Goal: Task Accomplishment & Management: Use online tool/utility

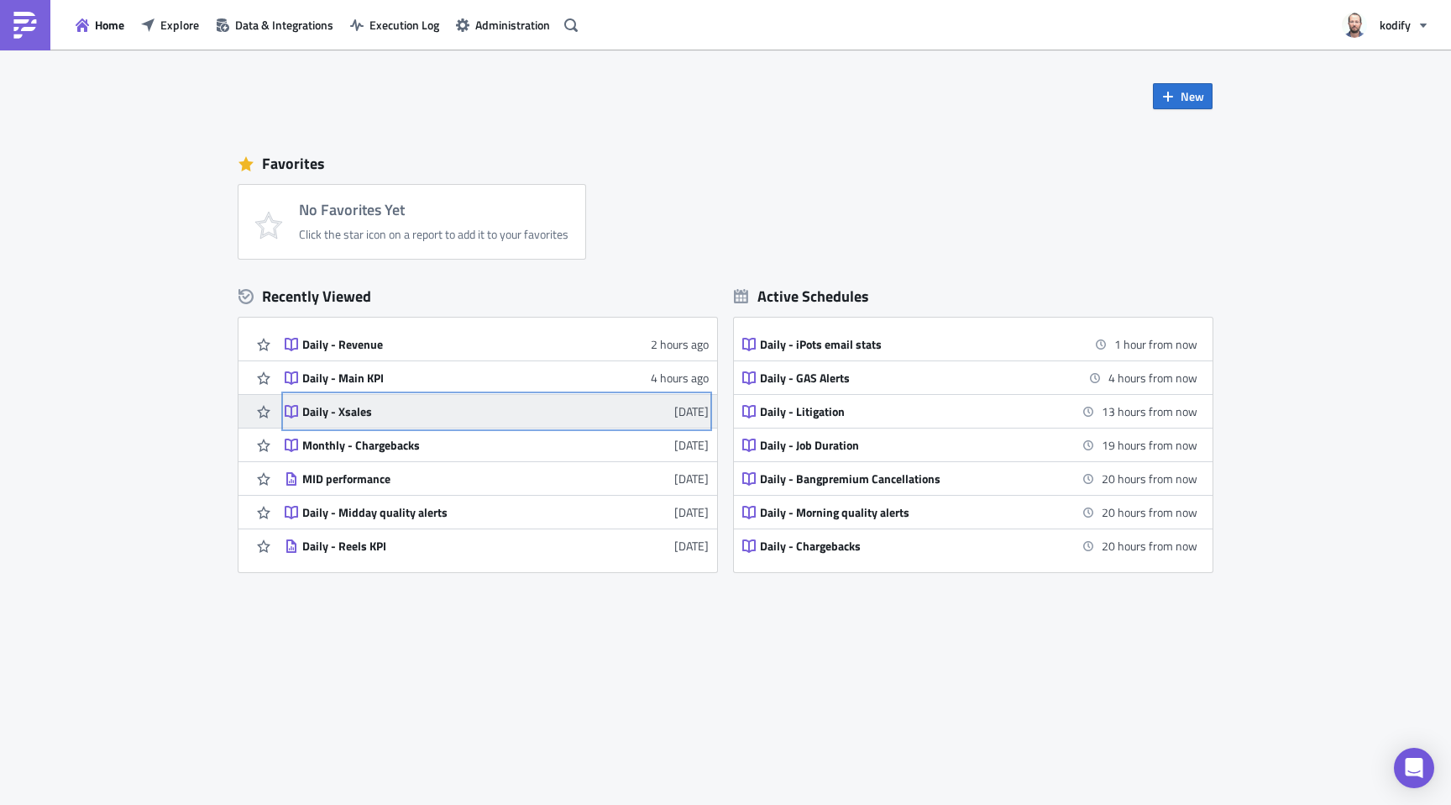
click at [374, 417] on div "Daily - Xsales" at bounding box center [449, 411] width 294 height 15
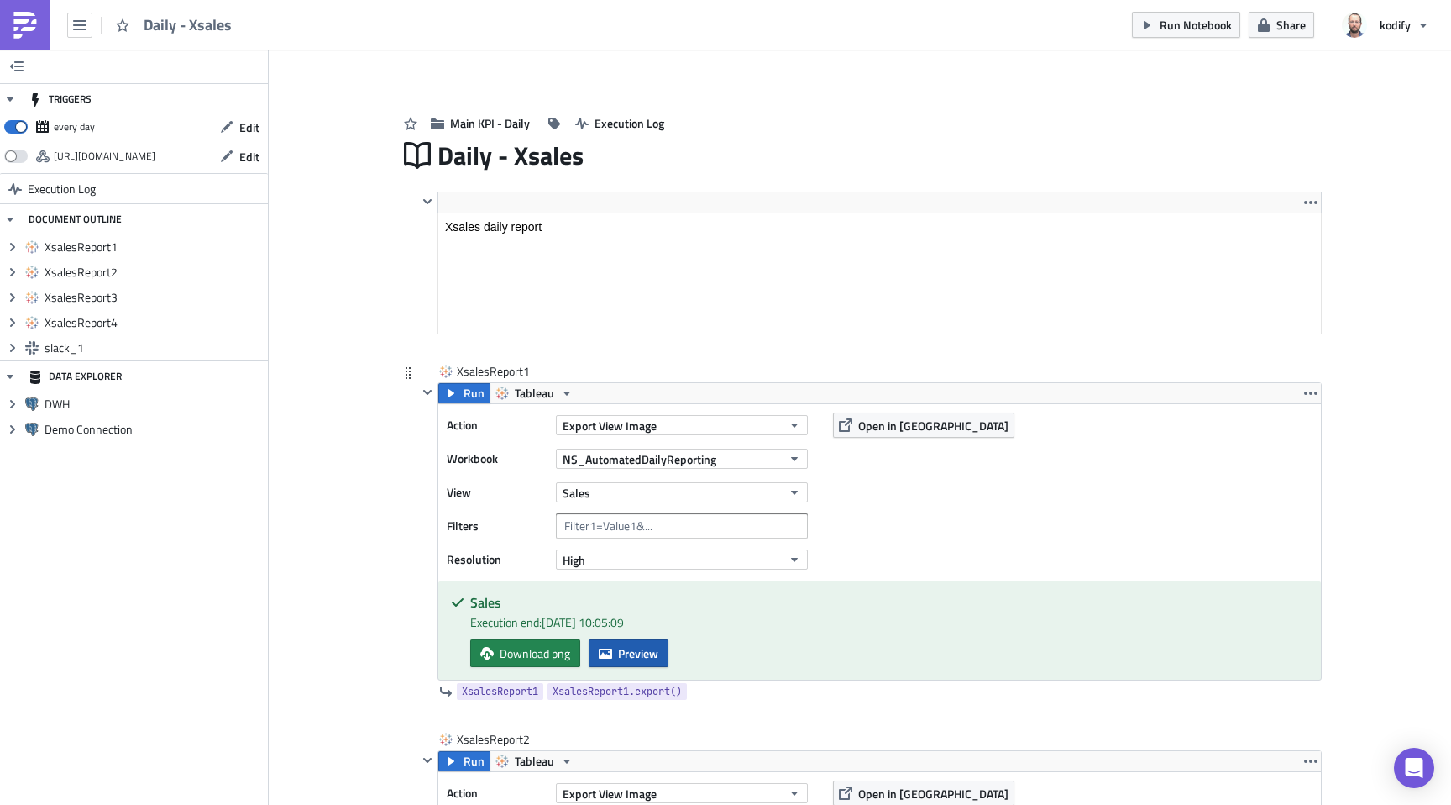
click at [637, 649] on span "Preview" at bounding box center [638, 653] width 40 height 18
drag, startPoint x: 114, startPoint y: 598, endPoint x: 197, endPoint y: 588, distance: 82.9
click at [114, 598] on body "Daily - Xsales Run Notebook Share kodify TRIGGERS every day Edit https://pushme…" at bounding box center [725, 403] width 1451 height 807
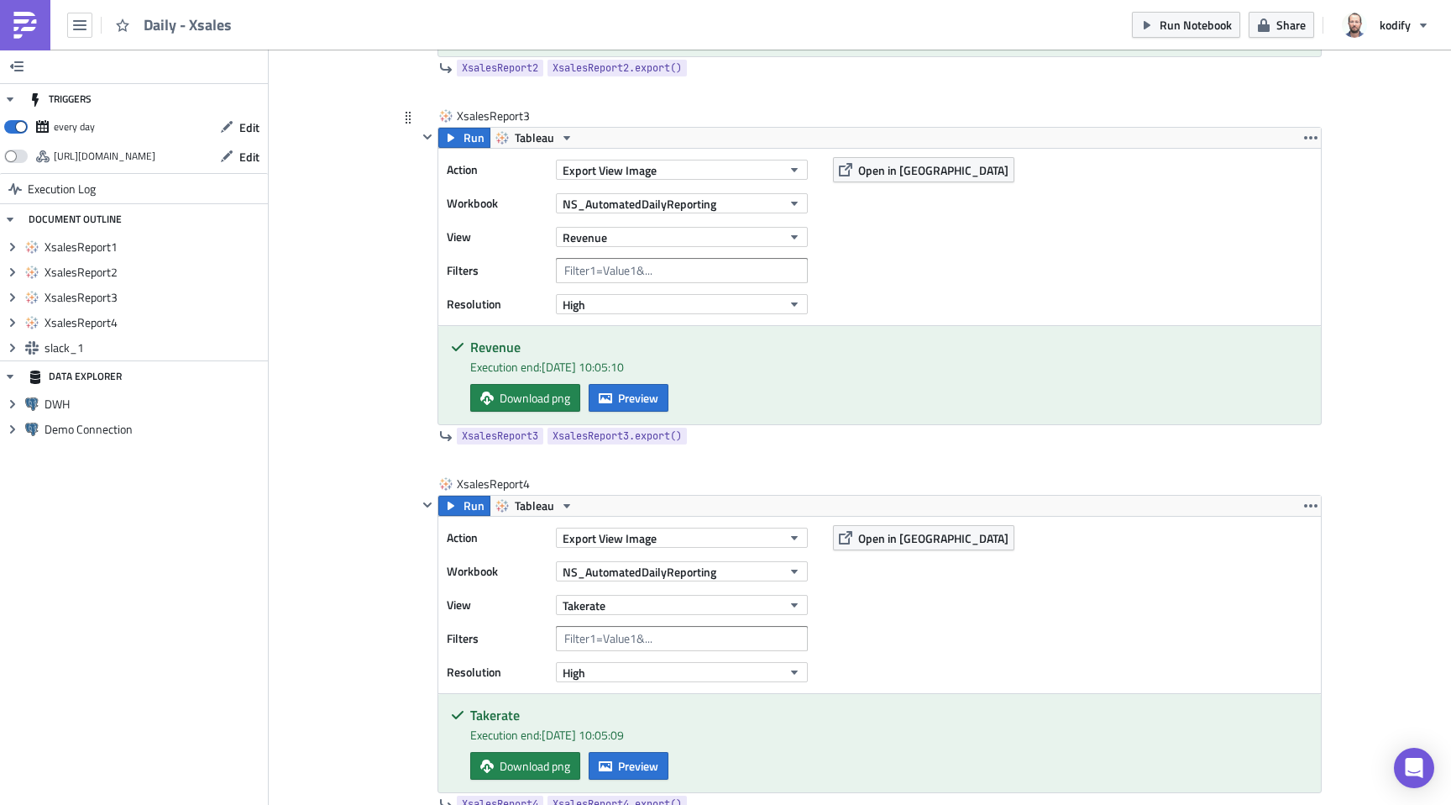
scroll to position [1372, 0]
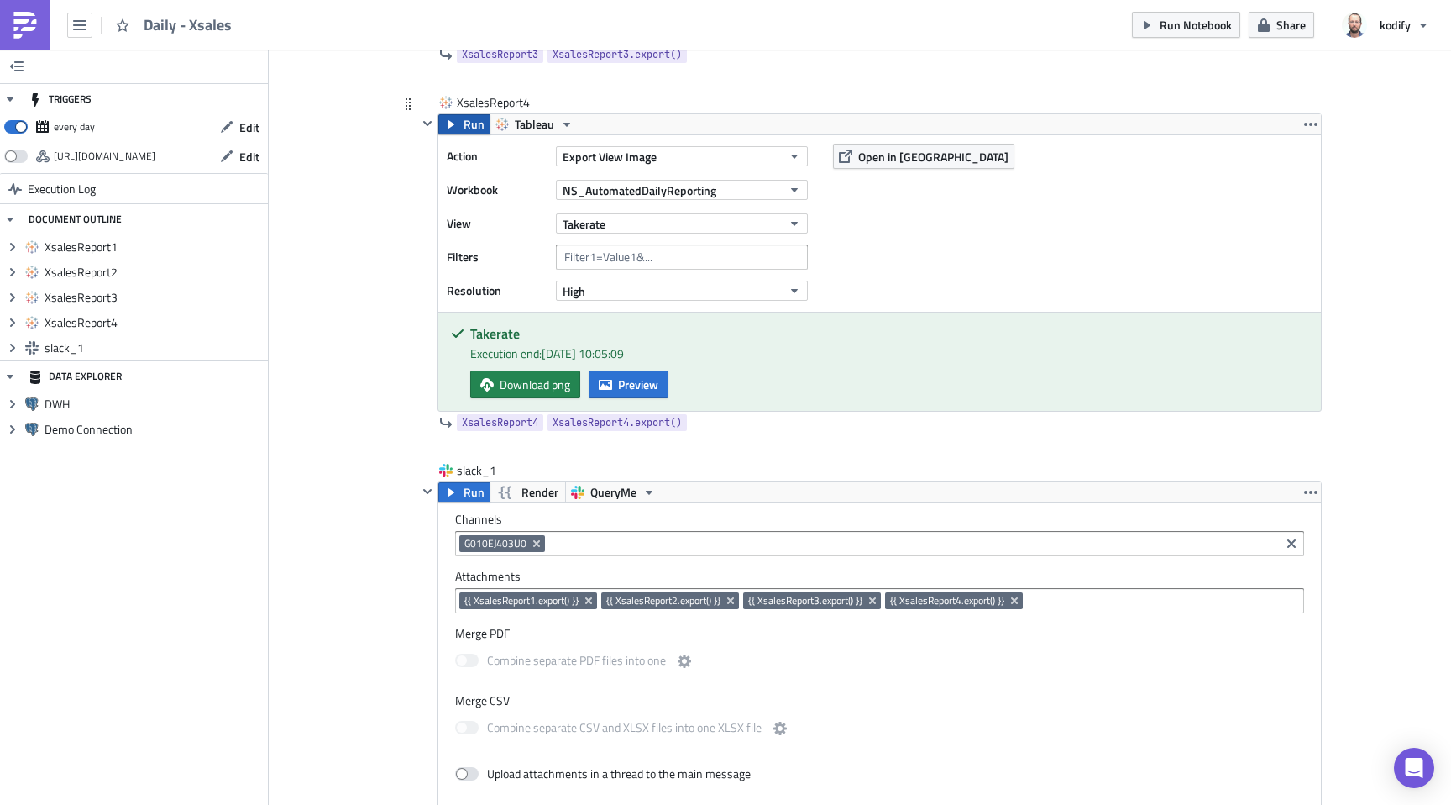
click at [449, 122] on icon "button" at bounding box center [450, 124] width 13 height 13
click at [648, 384] on span "Preview" at bounding box center [638, 384] width 40 height 18
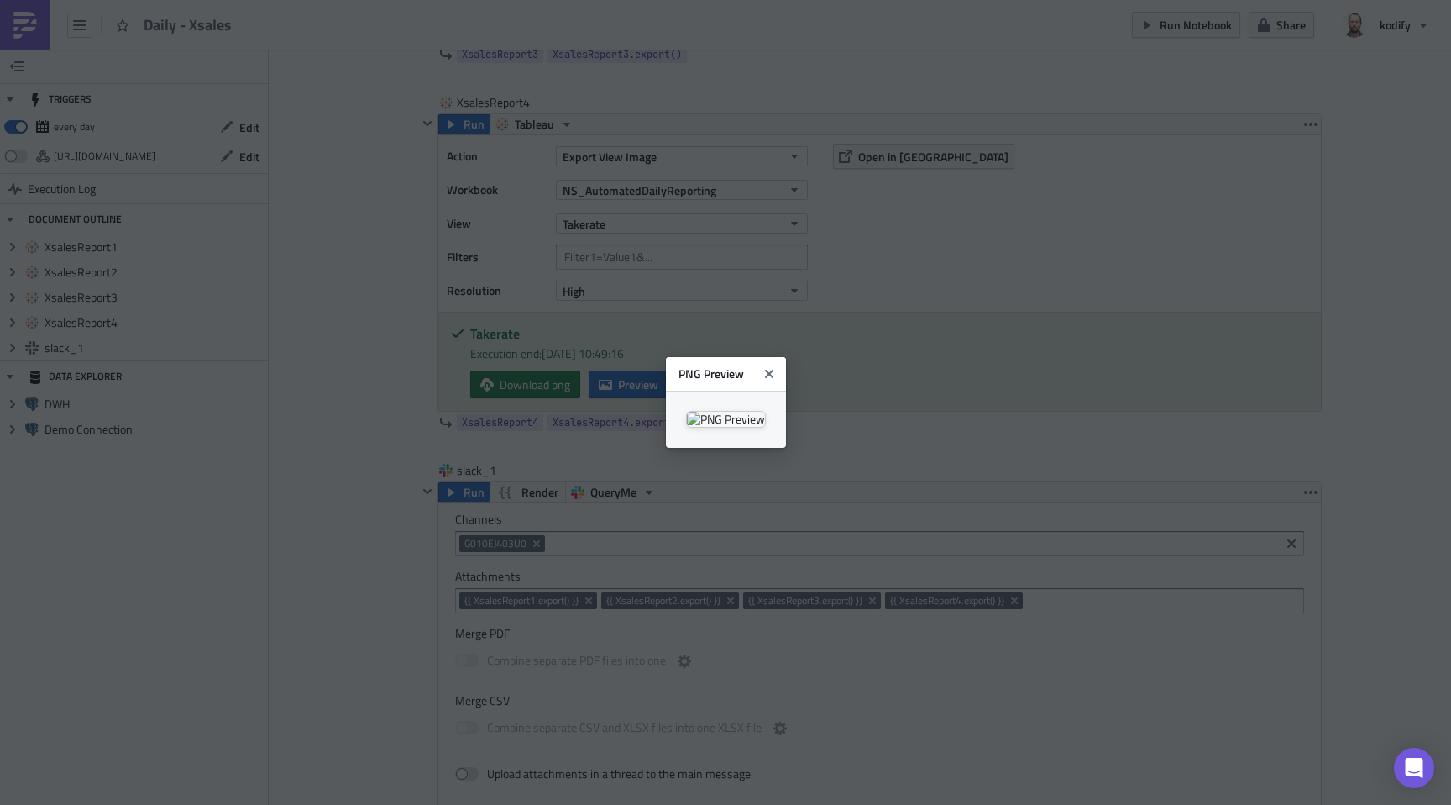
click at [156, 460] on body "Daily - Xsales Run Notebook Share kodify TRIGGERS every day Edit https://pushme…" at bounding box center [725, 403] width 1451 height 807
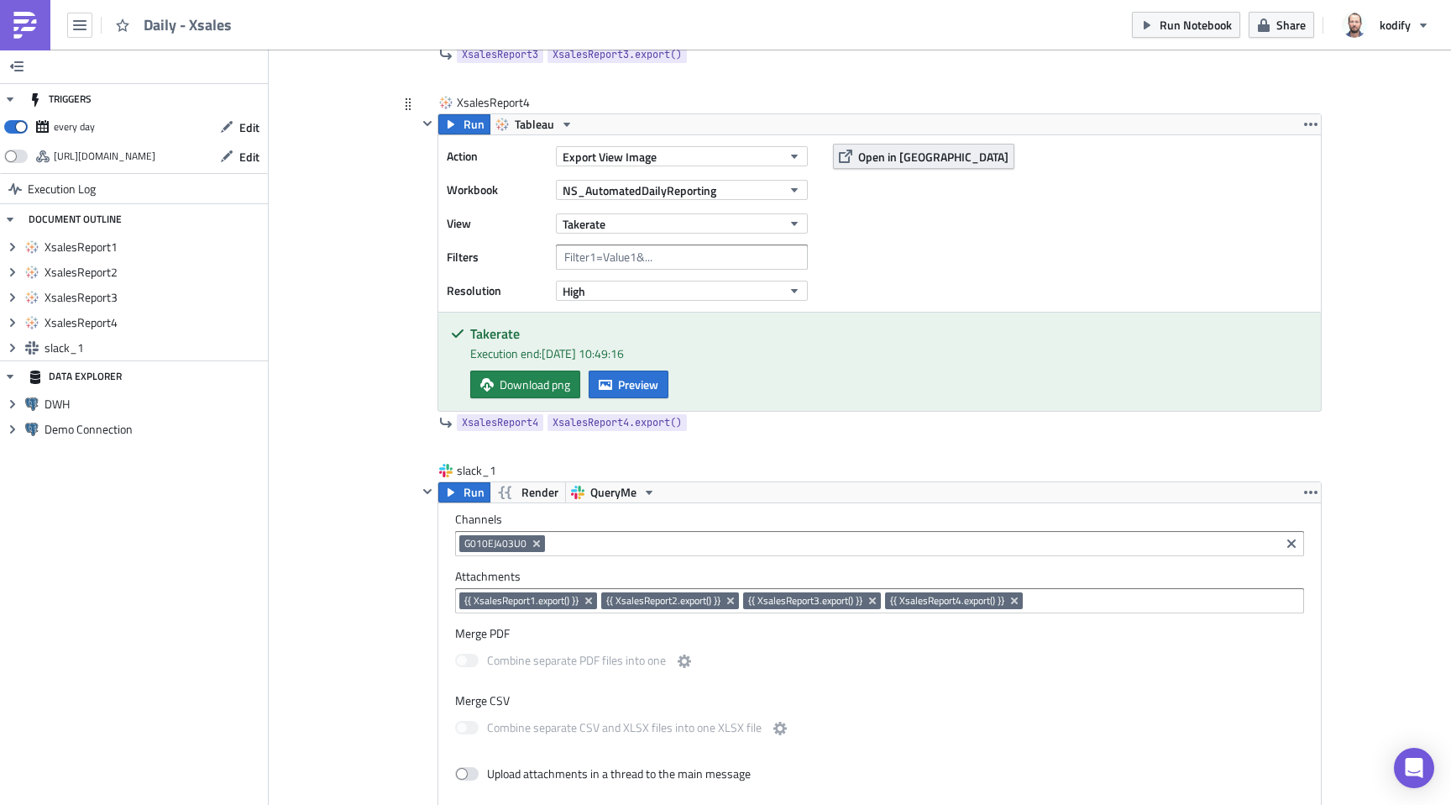
click at [913, 155] on span "Open in [GEOGRAPHIC_DATA]" at bounding box center [933, 157] width 150 height 18
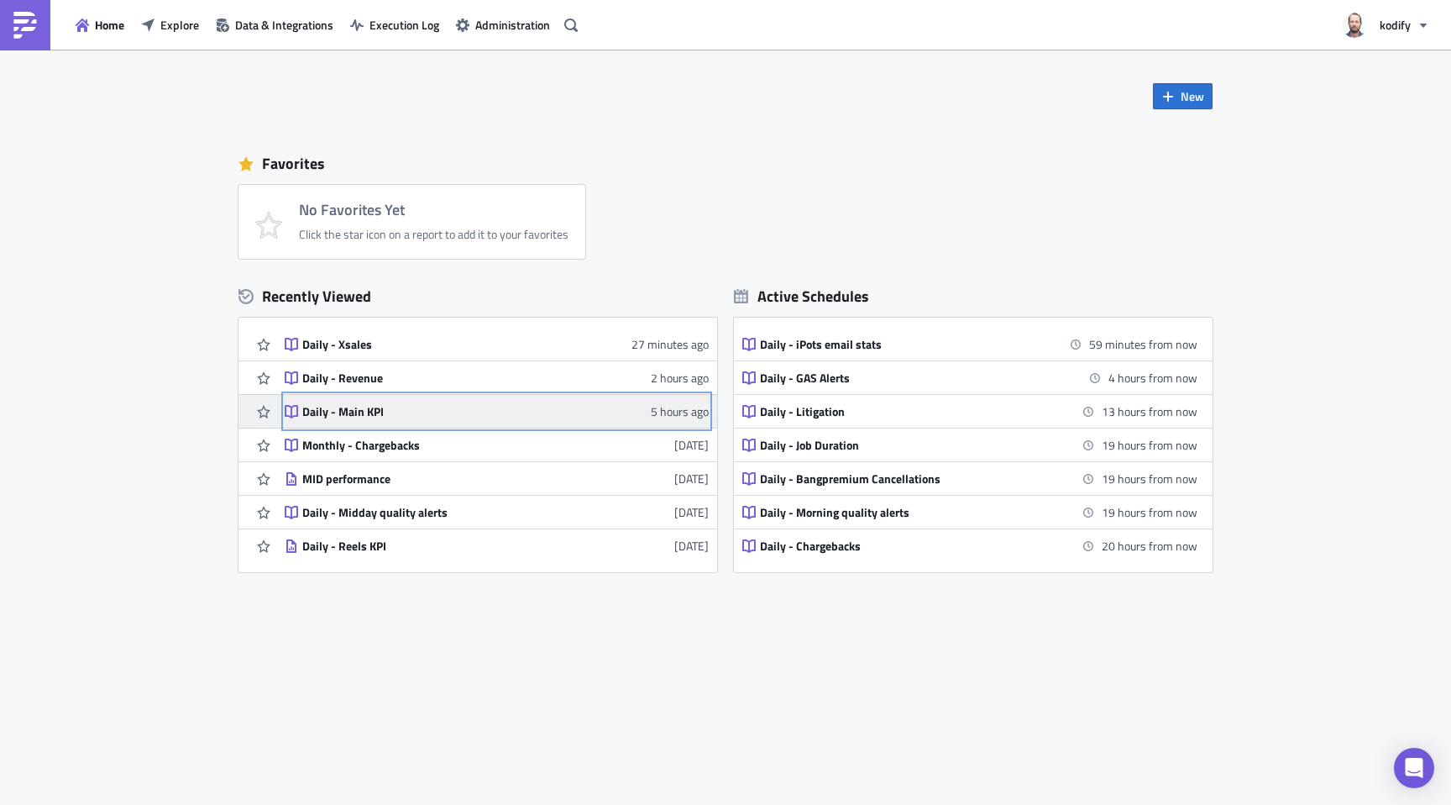
click at [332, 411] on div "Daily - Main KPI" at bounding box center [449, 411] width 294 height 15
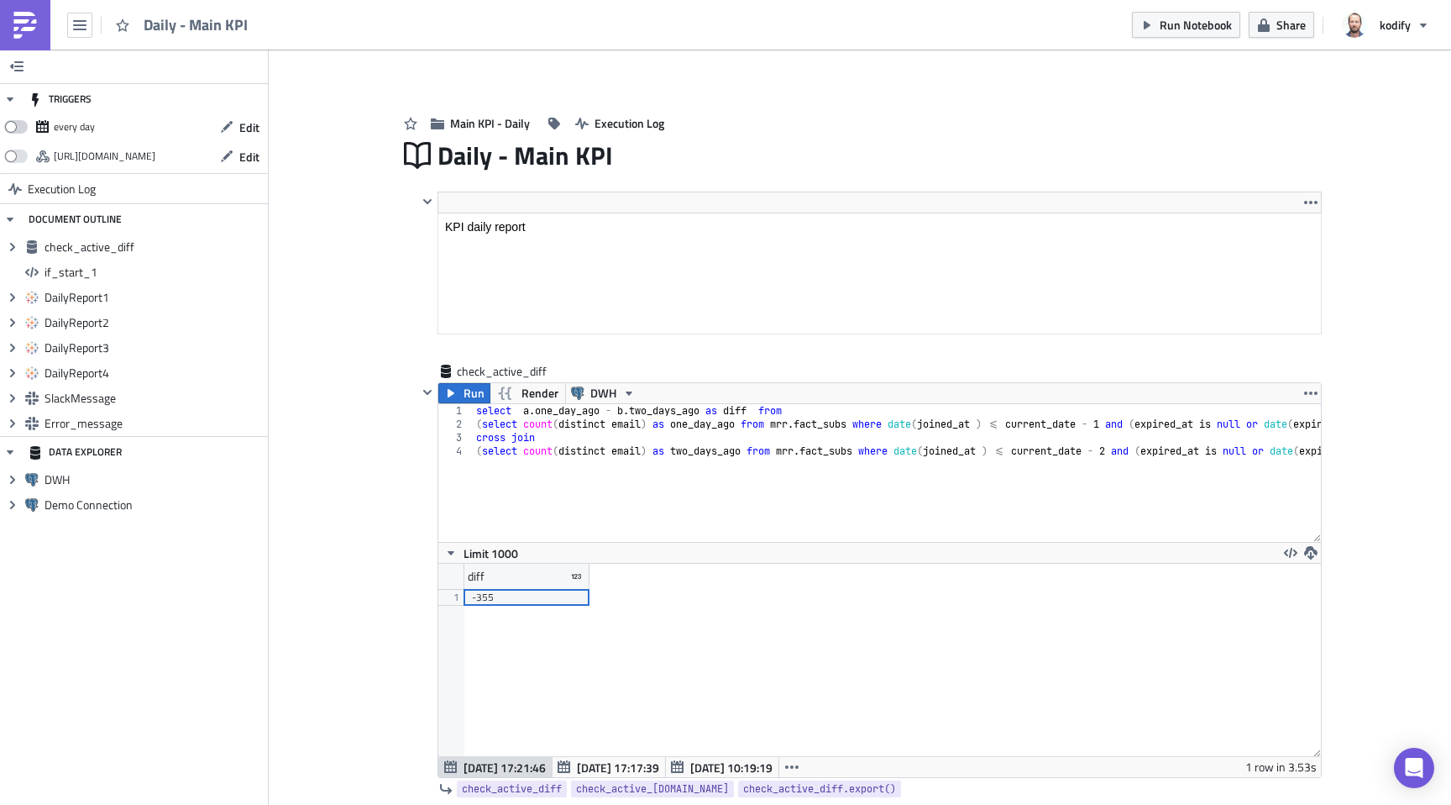
scroll to position [192, 882]
click at [464, 396] on span "Run" at bounding box center [474, 393] width 21 height 20
click at [552, 417] on div "select a . one_day_ago - b . two_days_ago as diff from ( select count ( distinc…" at bounding box center [1002, 480] width 1059 height 152
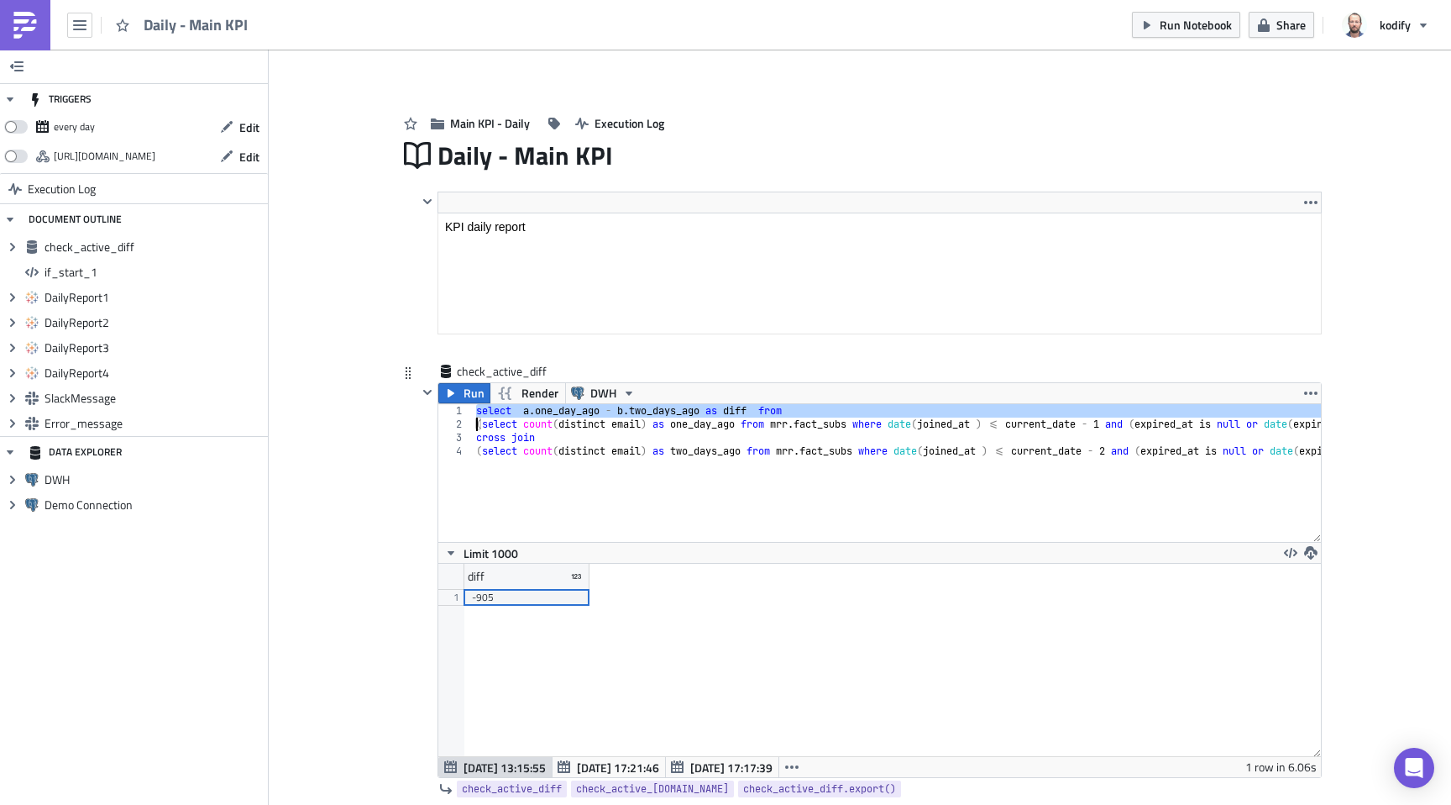
type textarea "cross join (select count(distinct email) as two_days_ago from mrr.fact_subs whe…"
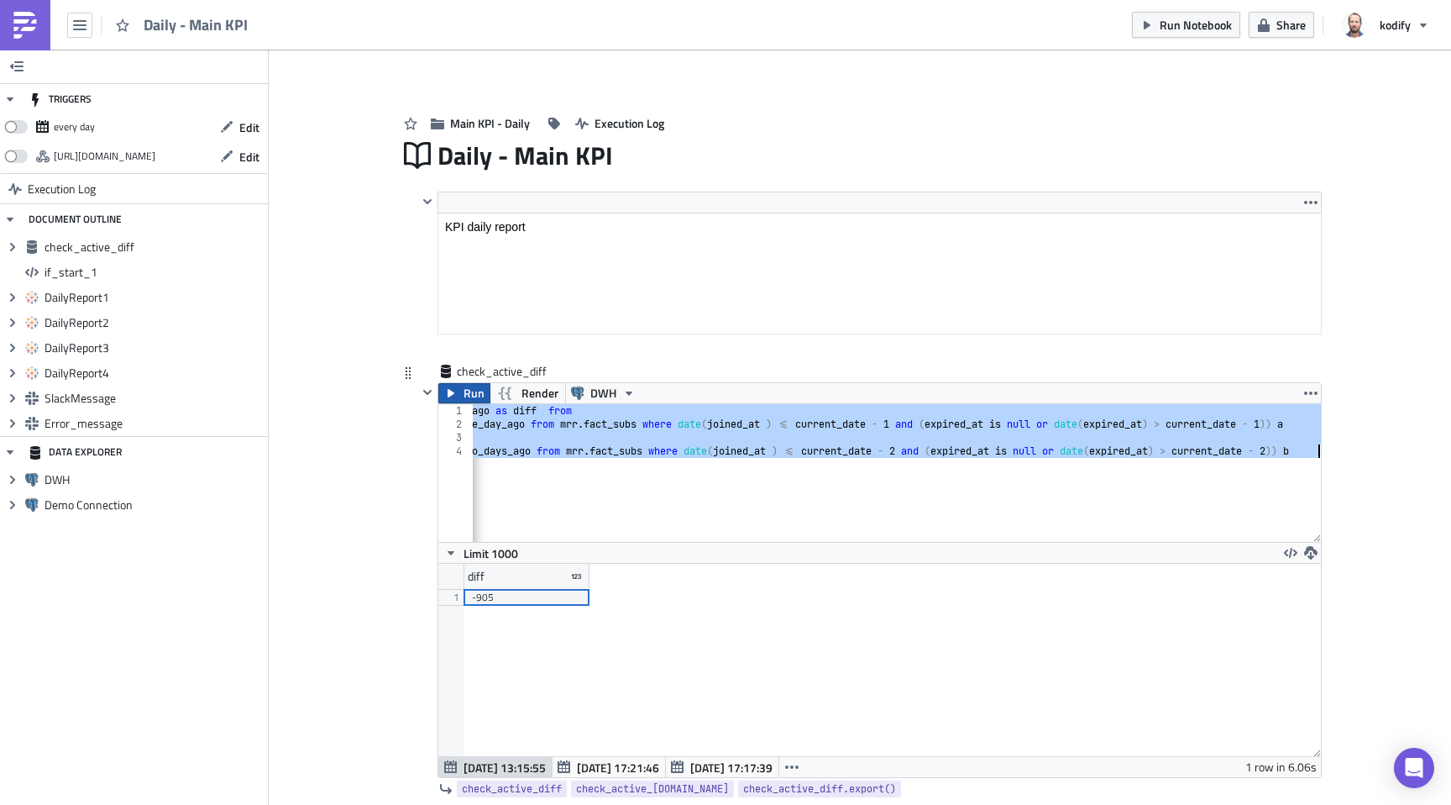
click at [464, 391] on span "Run" at bounding box center [474, 393] width 21 height 20
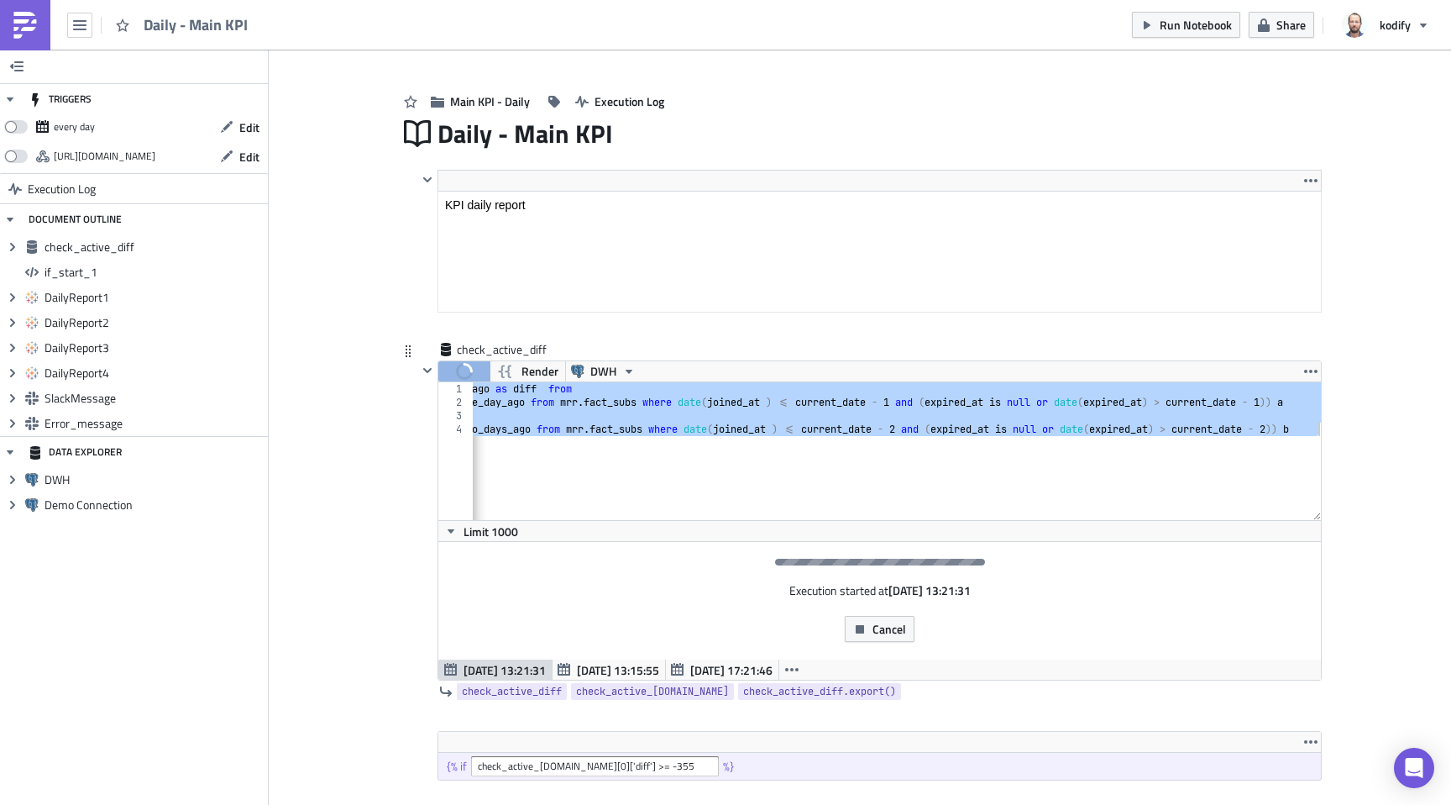
scroll to position [33, 0]
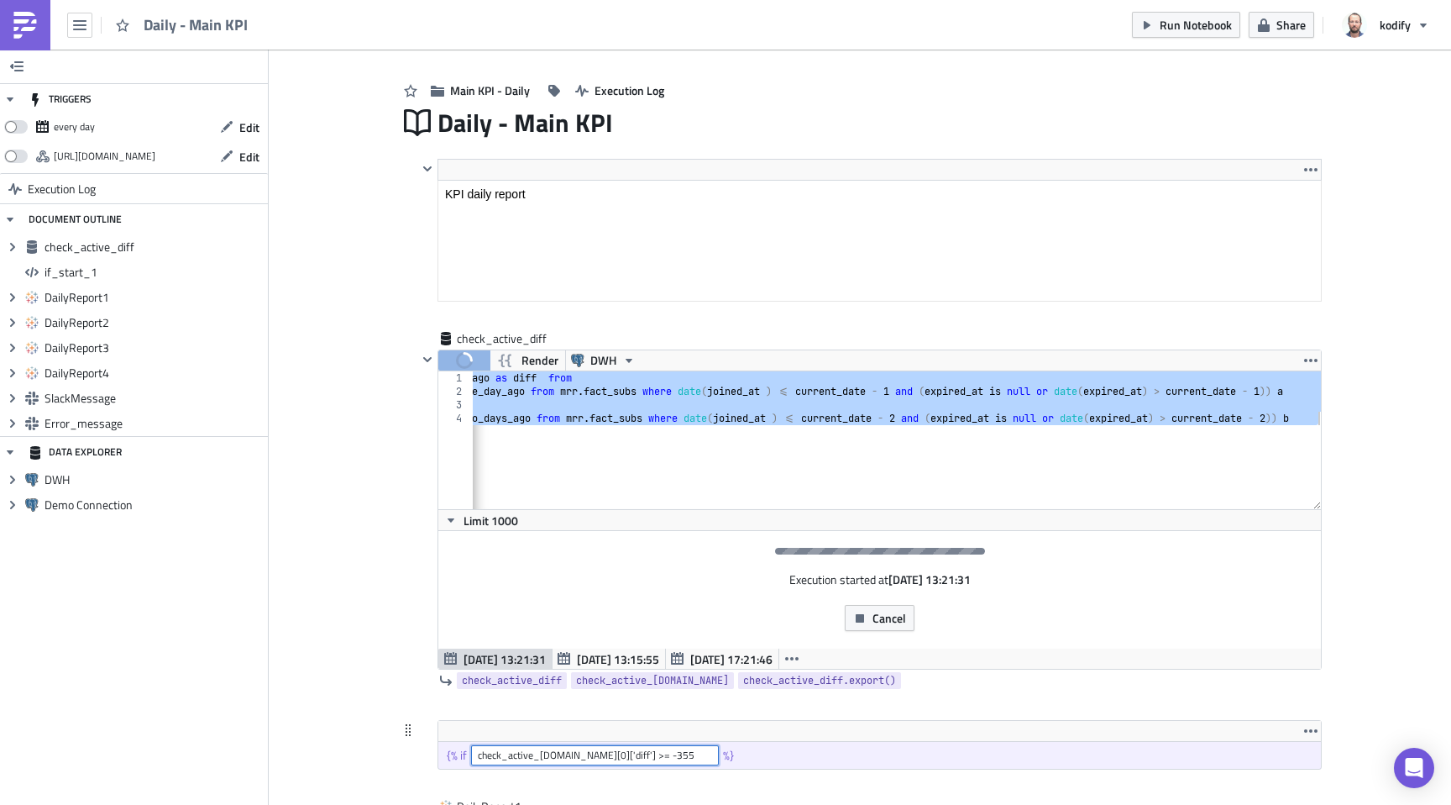
click at [636, 758] on input "check_active_diff.data[0]['diff'] >= -355" at bounding box center [595, 755] width 248 height 20
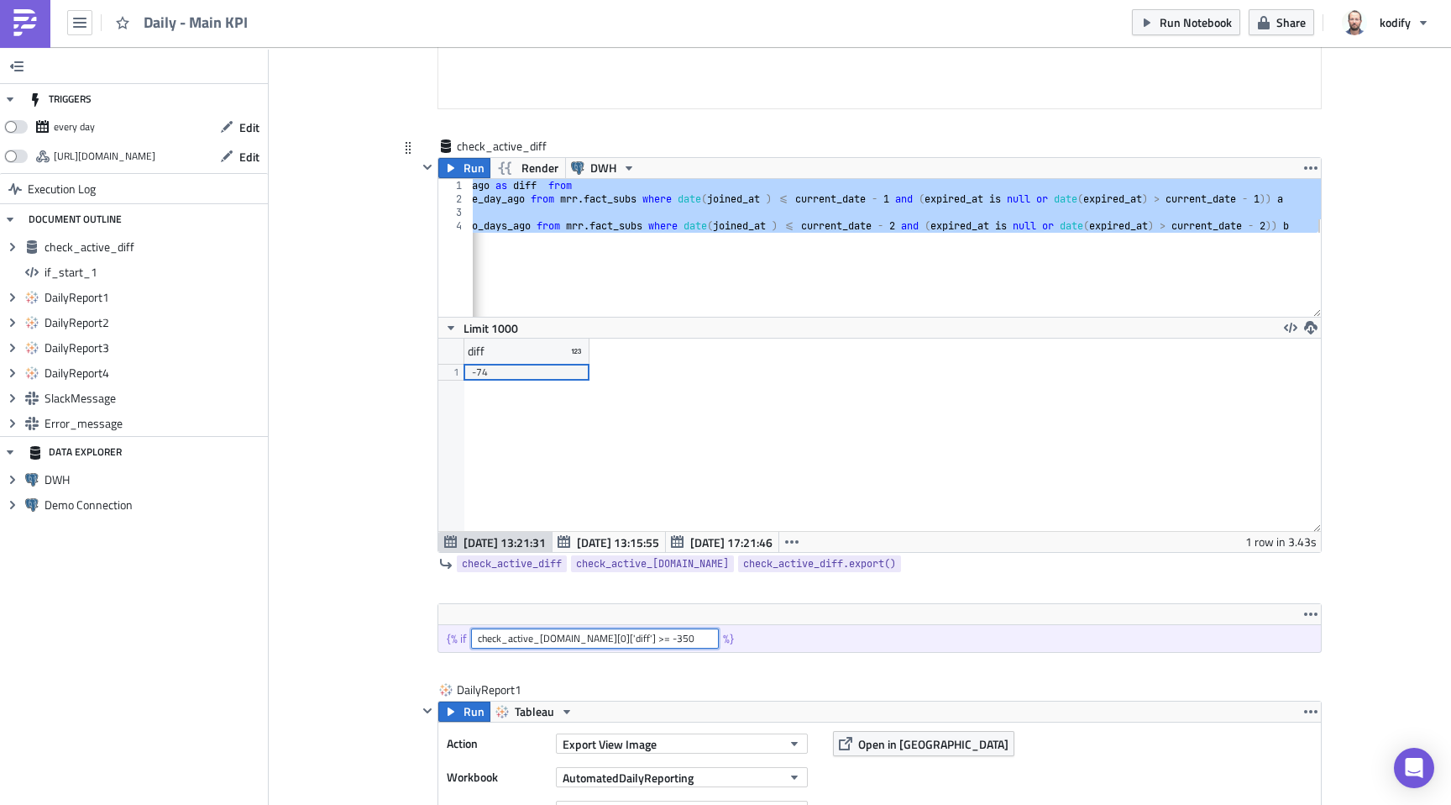
scroll to position [269, 0]
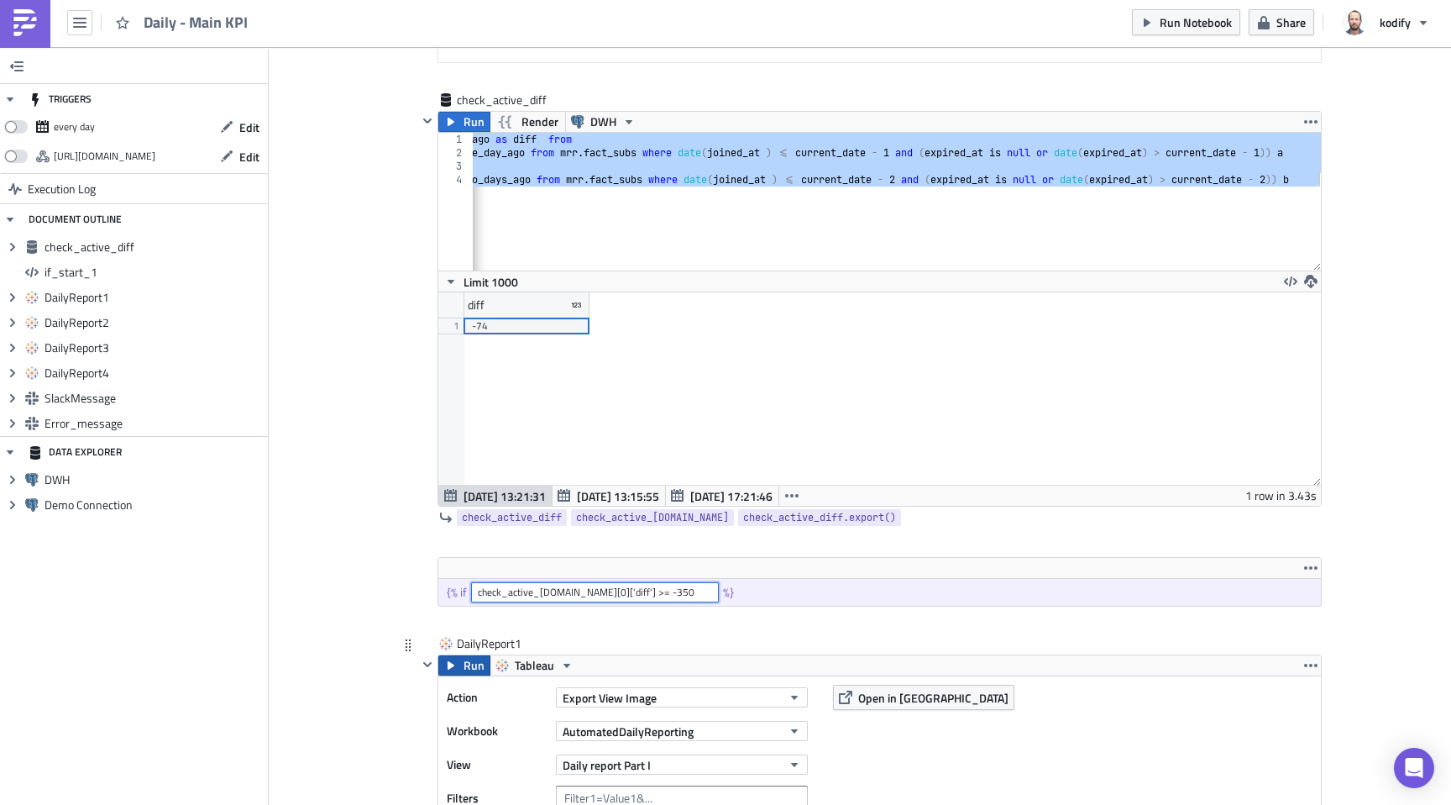
type input "check_active_diff.data[0]['diff'] >= -350"
click at [464, 663] on span "Run" at bounding box center [474, 665] width 21 height 20
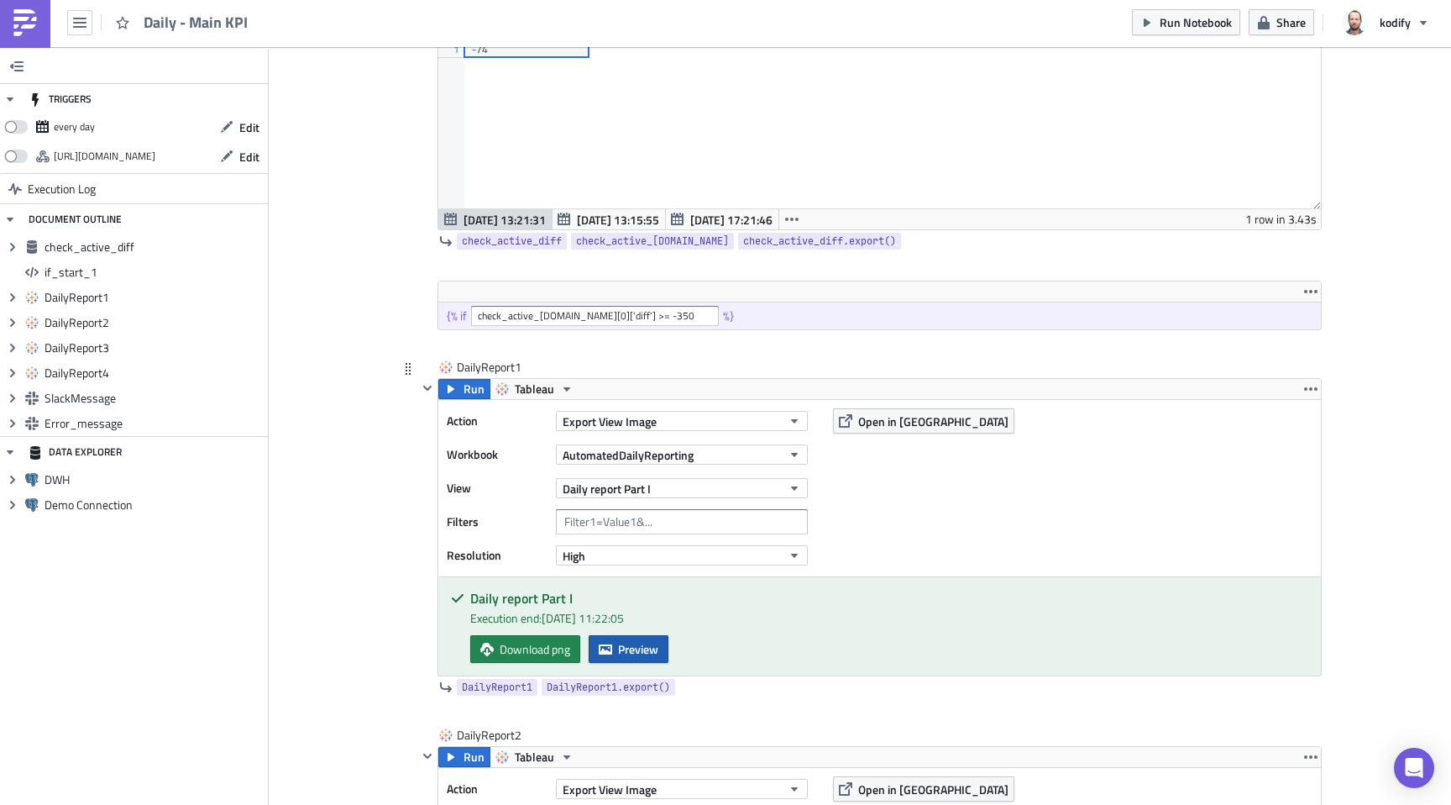
click at [627, 650] on span "Preview" at bounding box center [638, 649] width 40 height 18
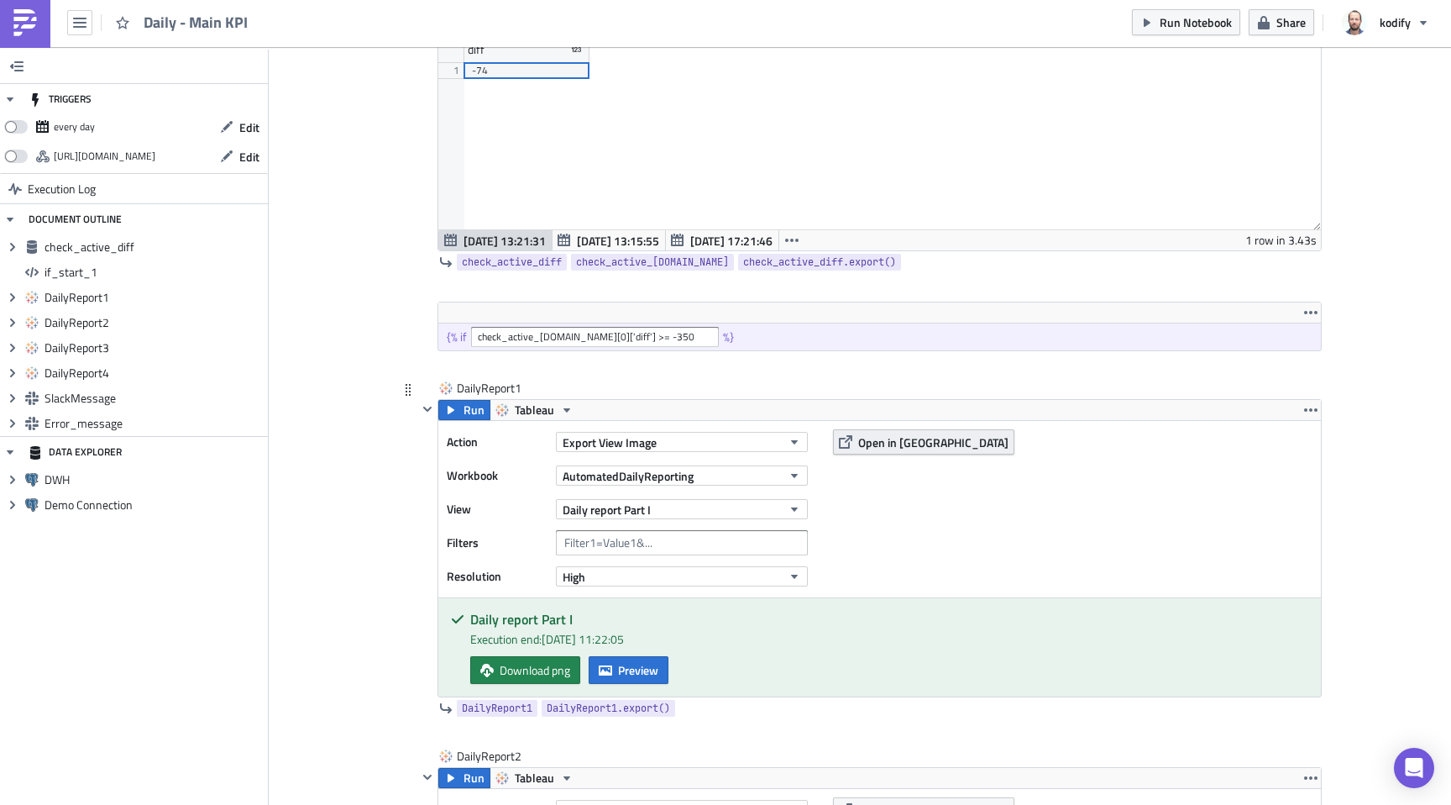
click at [861, 446] on span "Open in [GEOGRAPHIC_DATA]" at bounding box center [933, 442] width 150 height 18
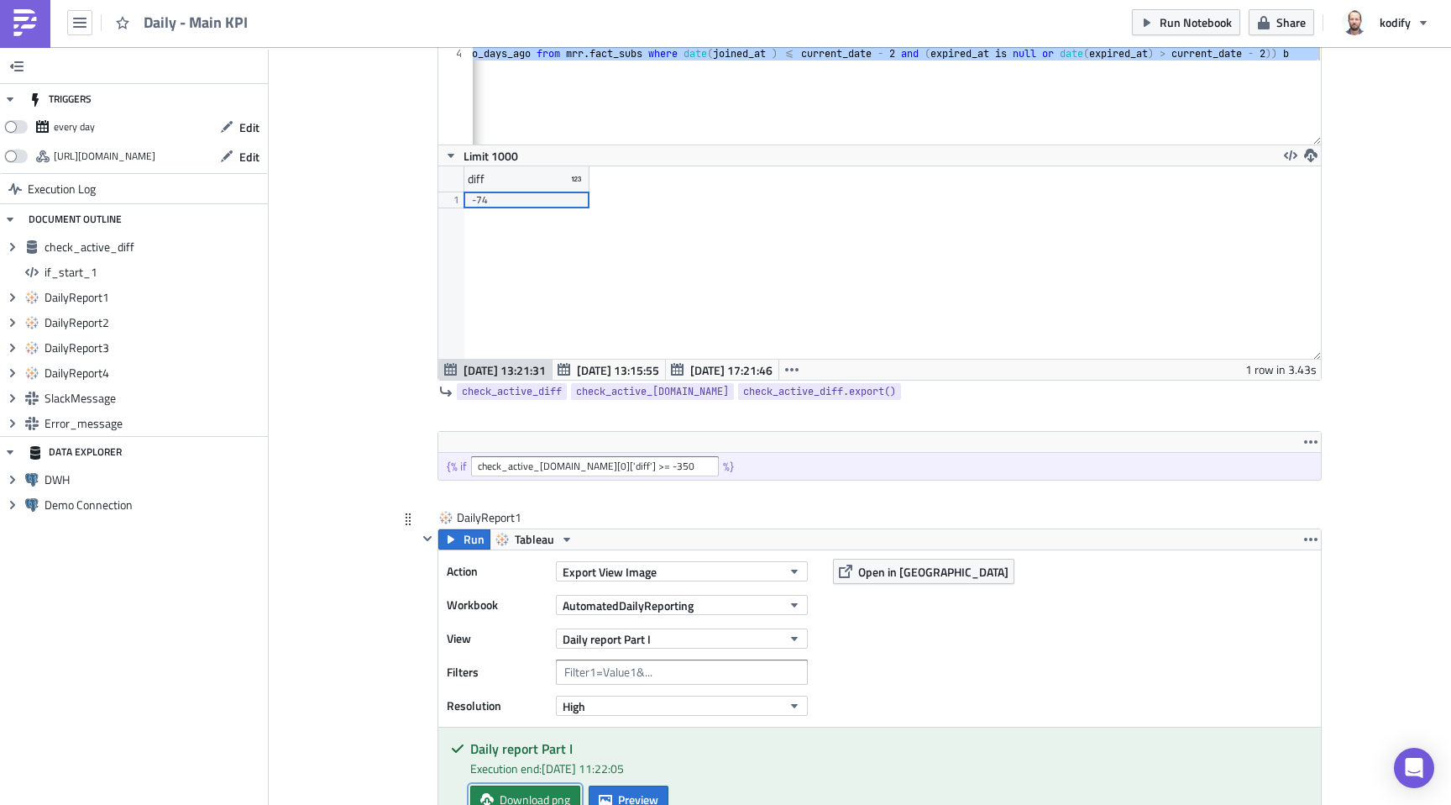
scroll to position [406, 0]
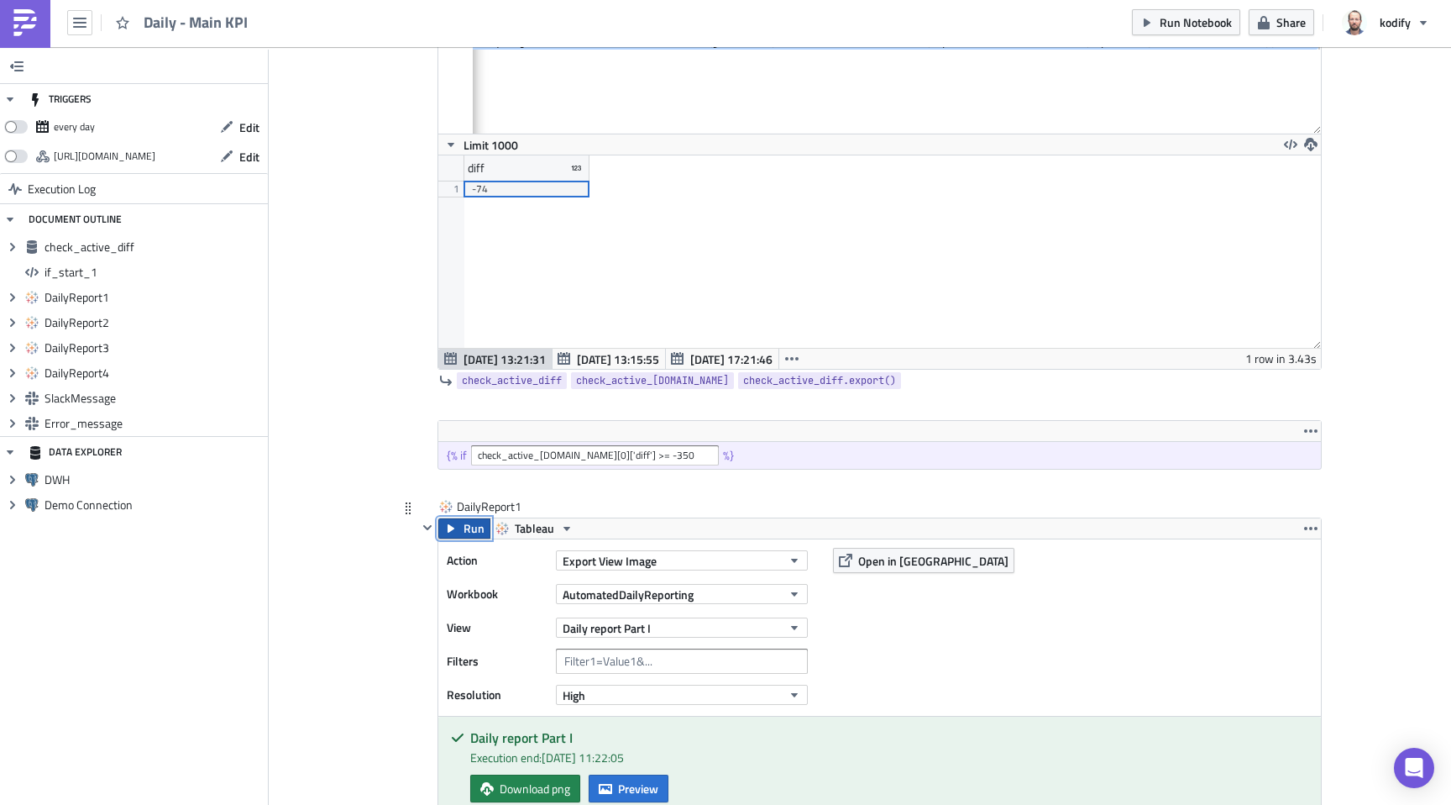
click at [464, 537] on span "Run" at bounding box center [474, 528] width 21 height 20
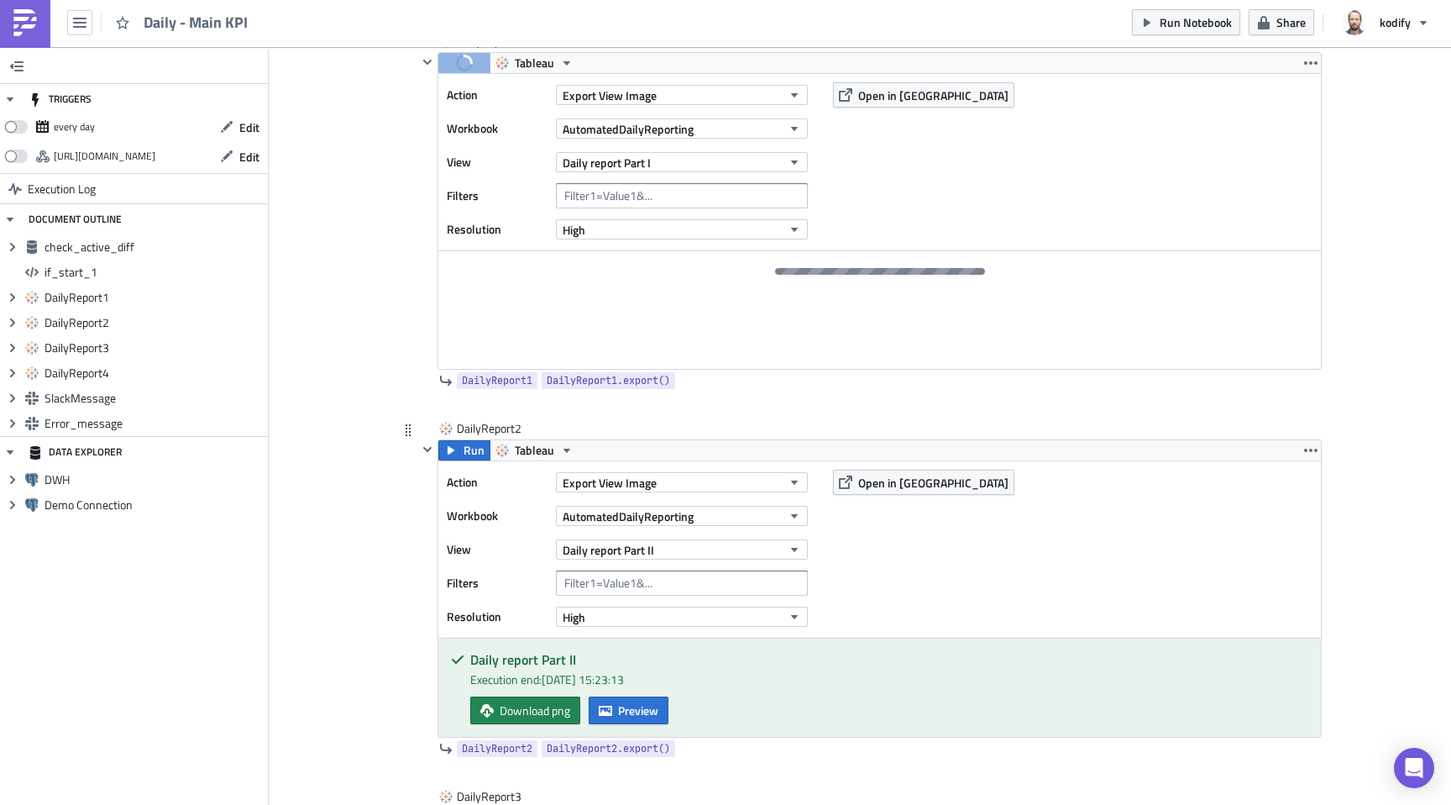
scroll to position [893, 0]
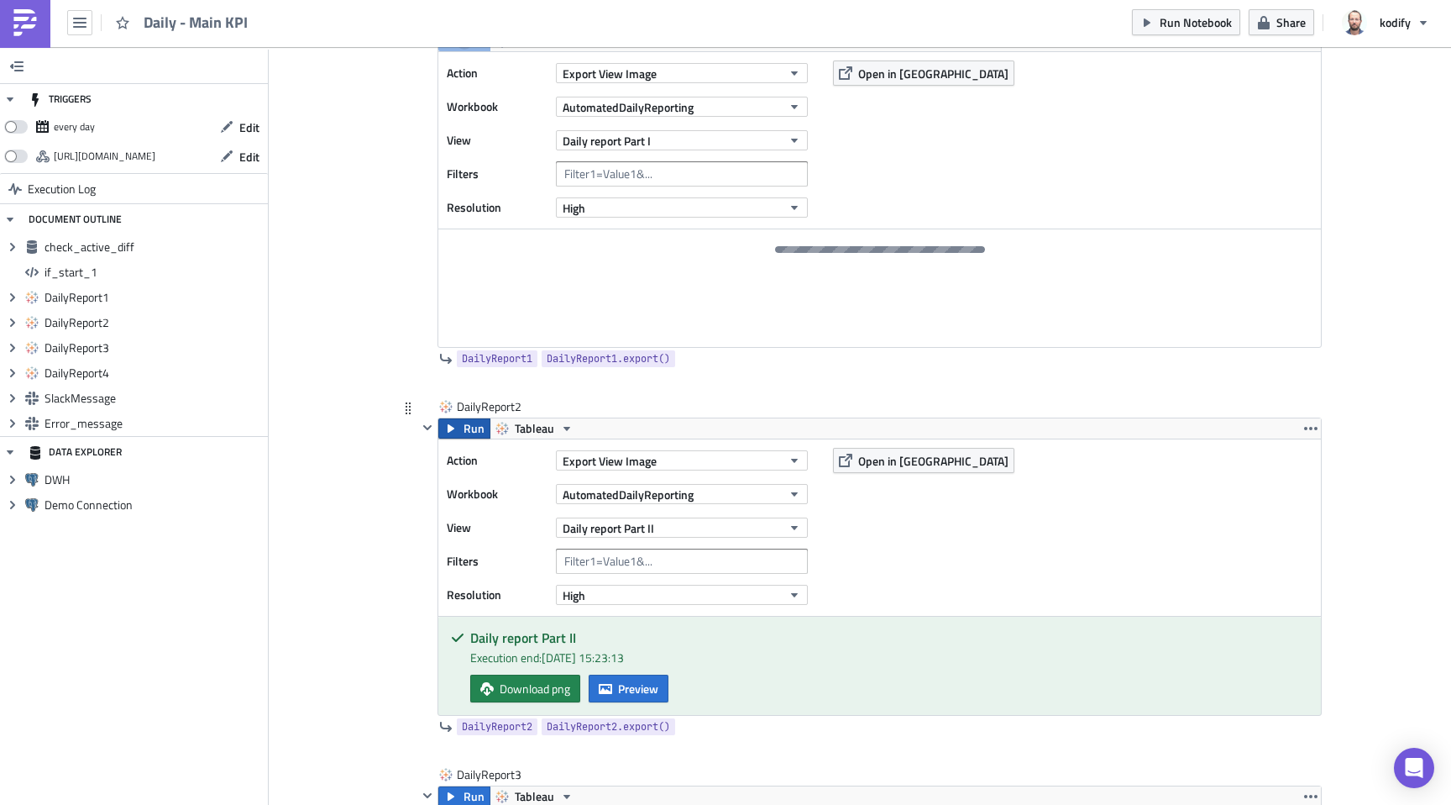
click at [464, 423] on span "Run" at bounding box center [474, 428] width 21 height 20
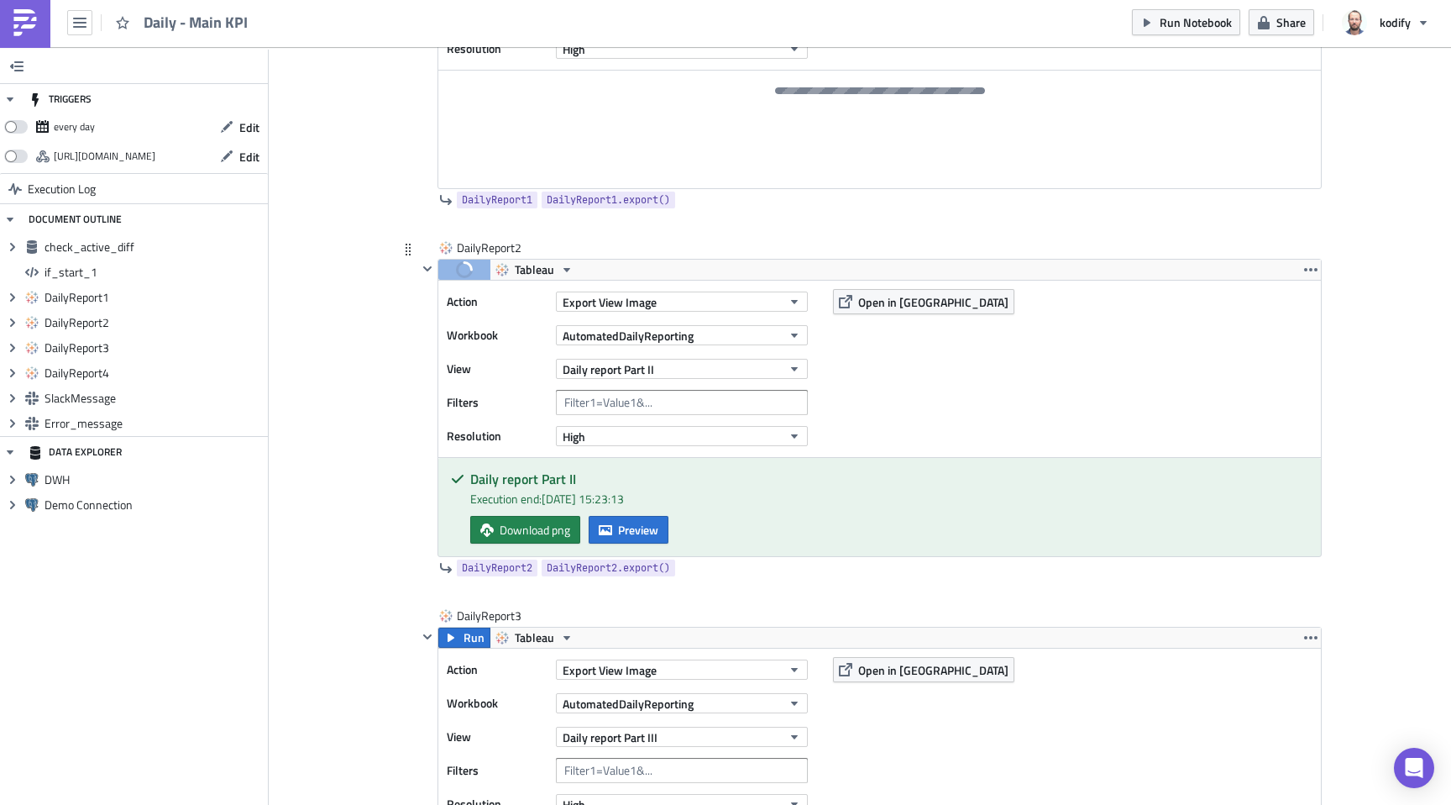
scroll to position [1068, 0]
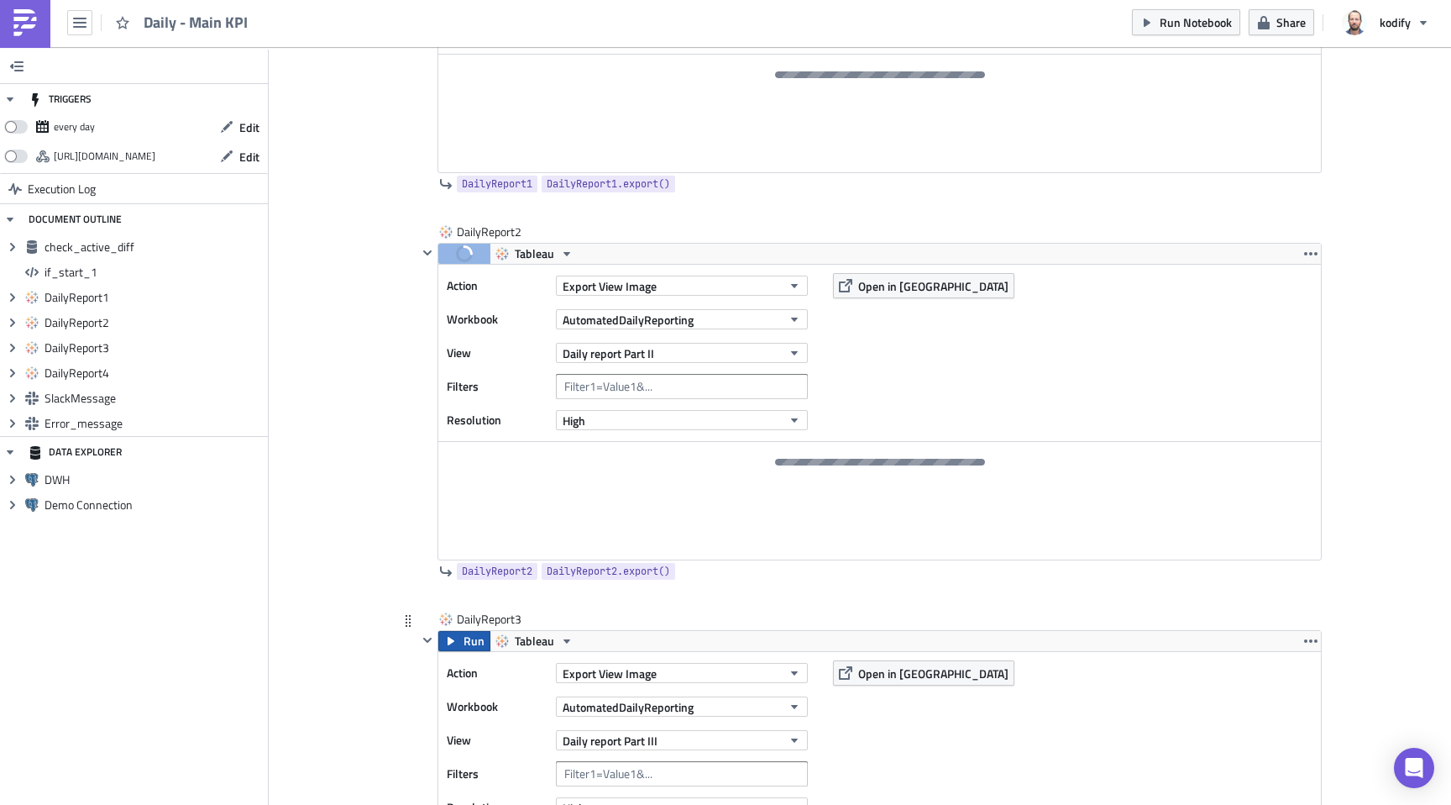
click at [464, 638] on span "Run" at bounding box center [474, 641] width 21 height 20
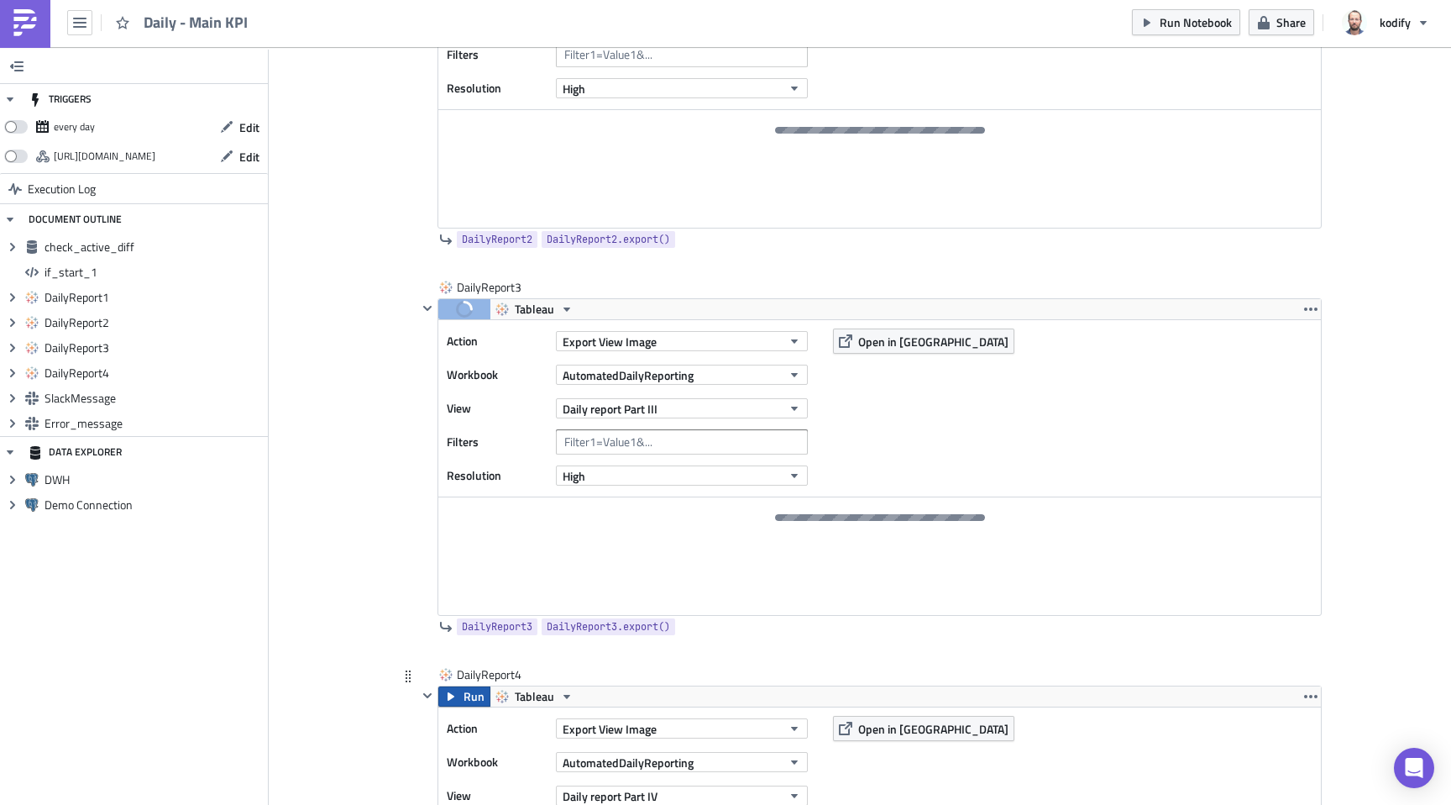
click at [464, 689] on span "Run" at bounding box center [474, 696] width 21 height 20
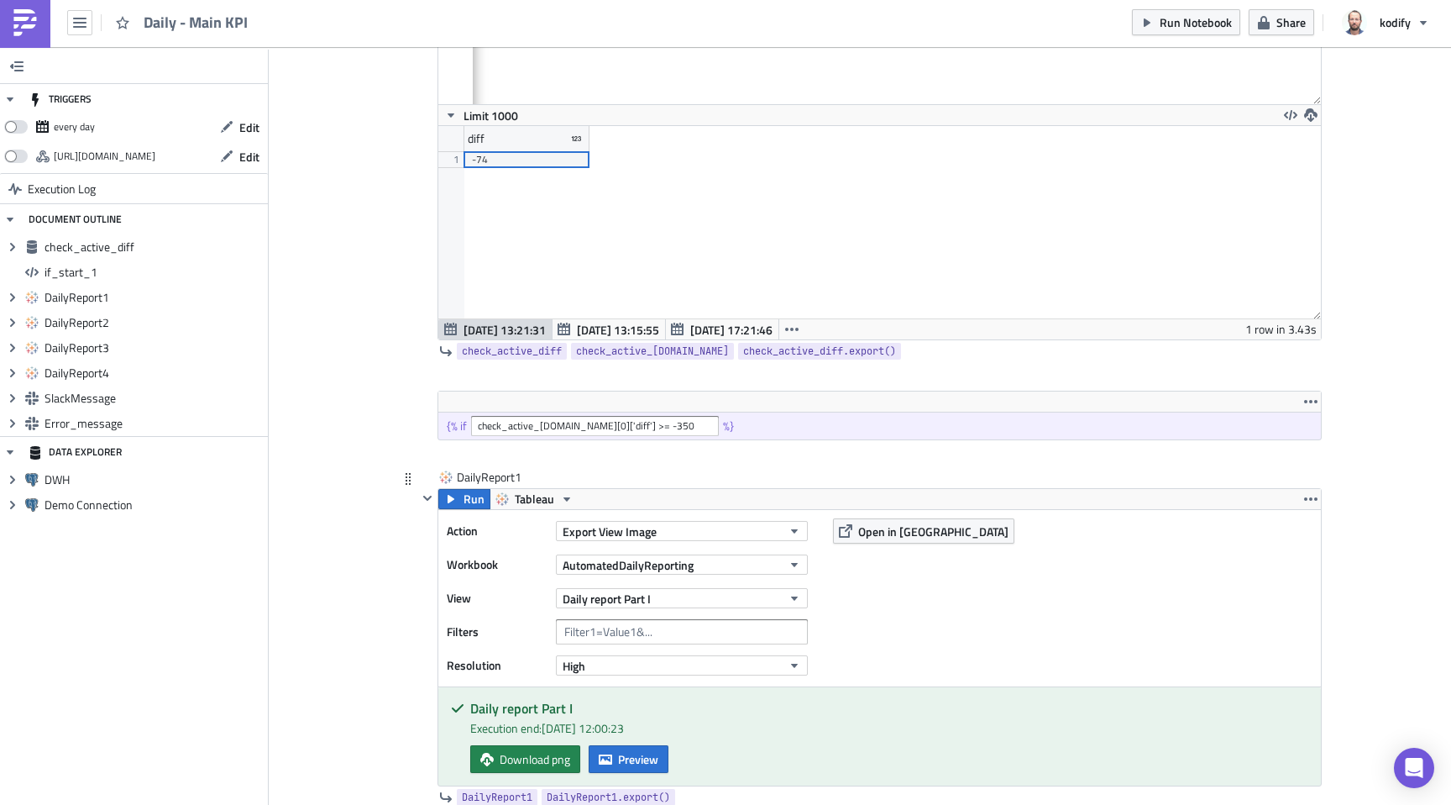
scroll to position [457, 0]
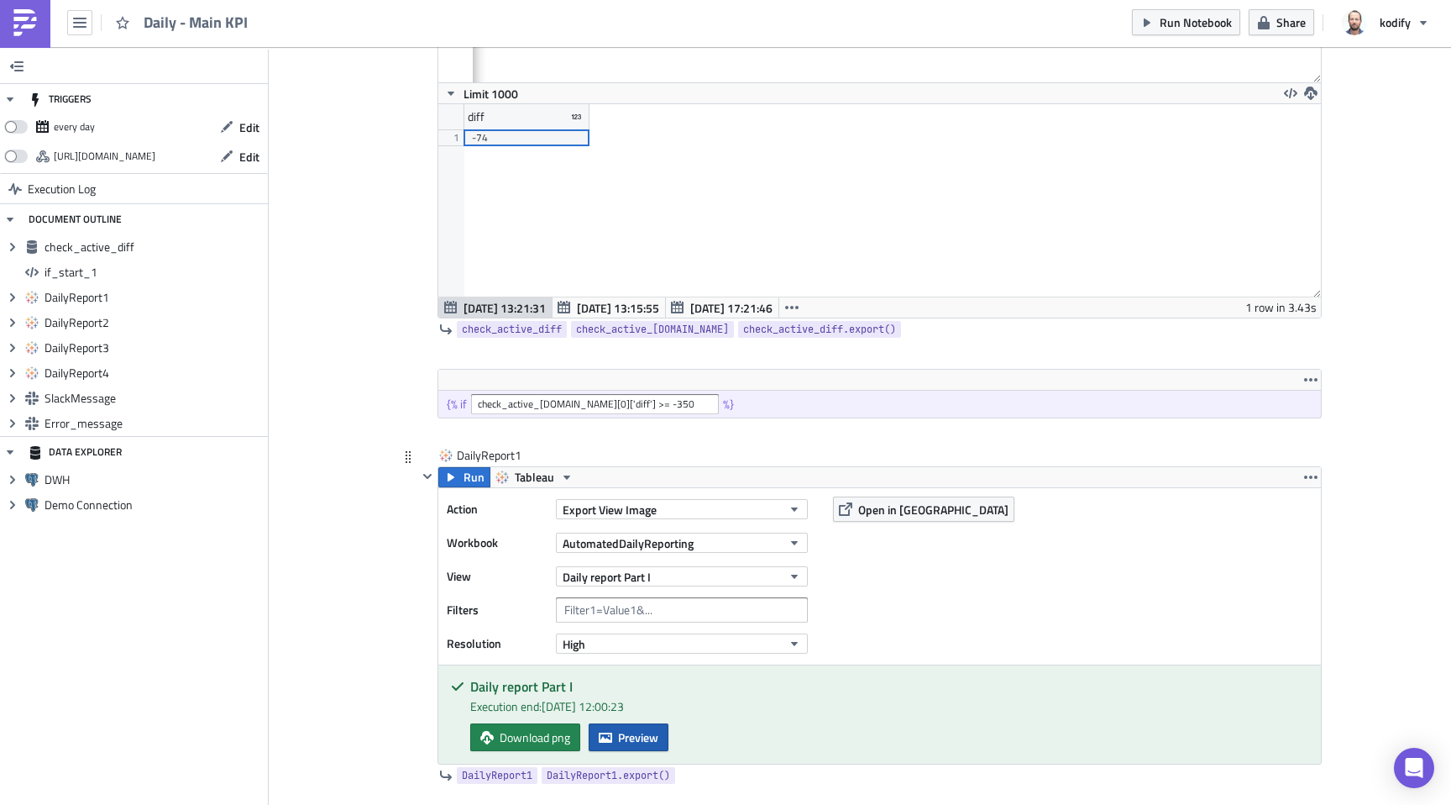
click at [625, 727] on button "Preview" at bounding box center [629, 737] width 80 height 28
click at [380, 684] on body "Daily - Main KPI Run Notebook Share kodify TRIGGERS every day Edit https://push…" at bounding box center [725, 400] width 1451 height 807
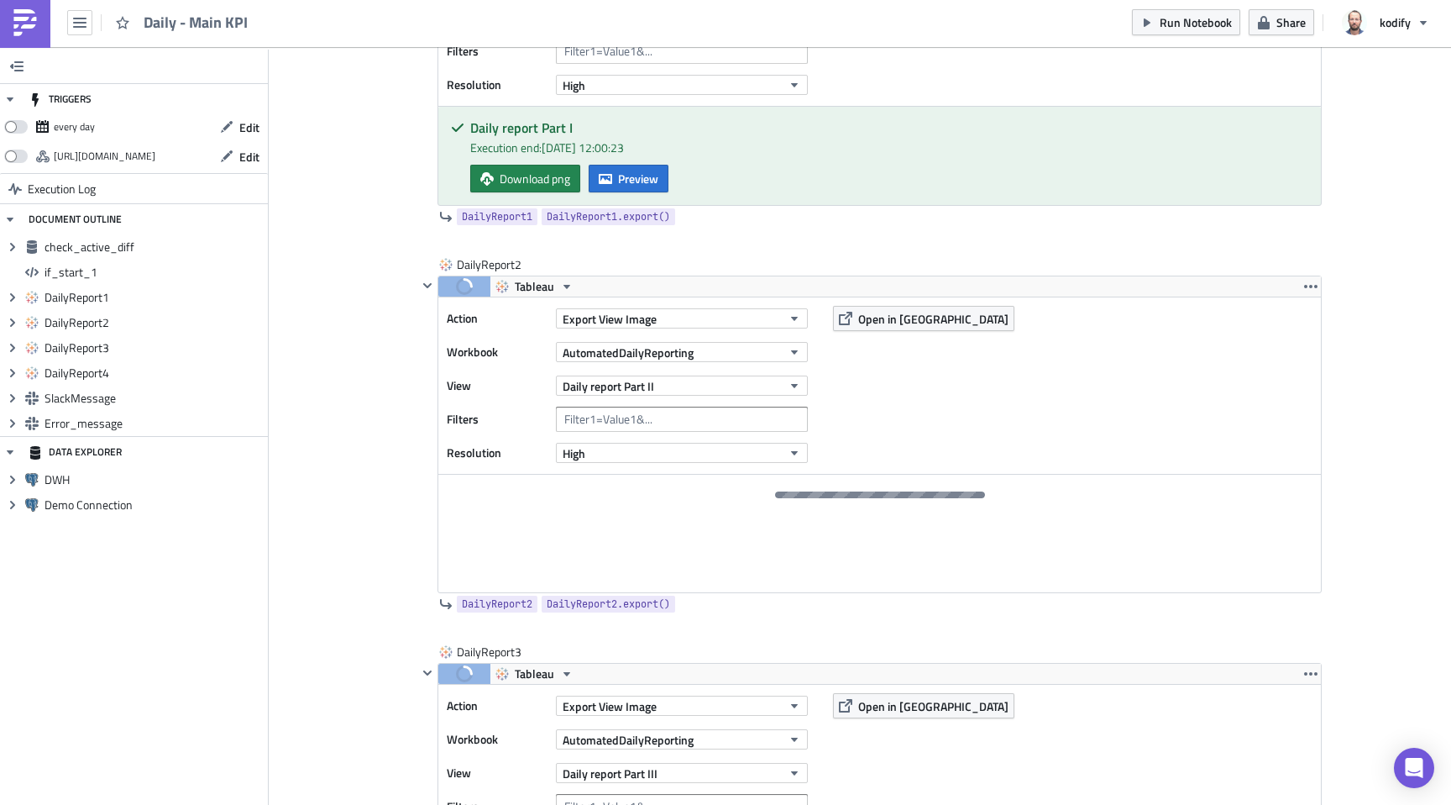
scroll to position [1005, 0]
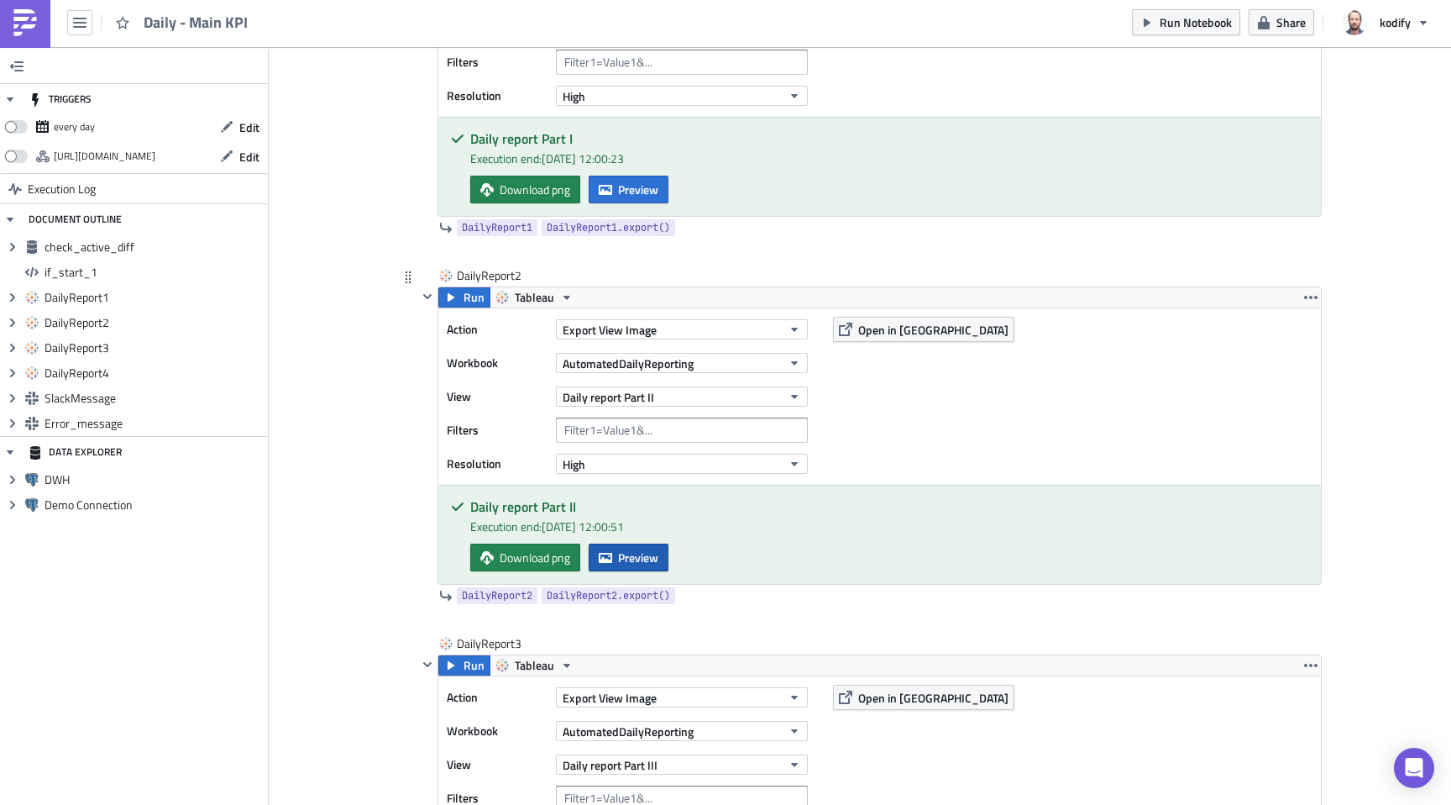
click at [645, 568] on button "Preview" at bounding box center [629, 557] width 80 height 28
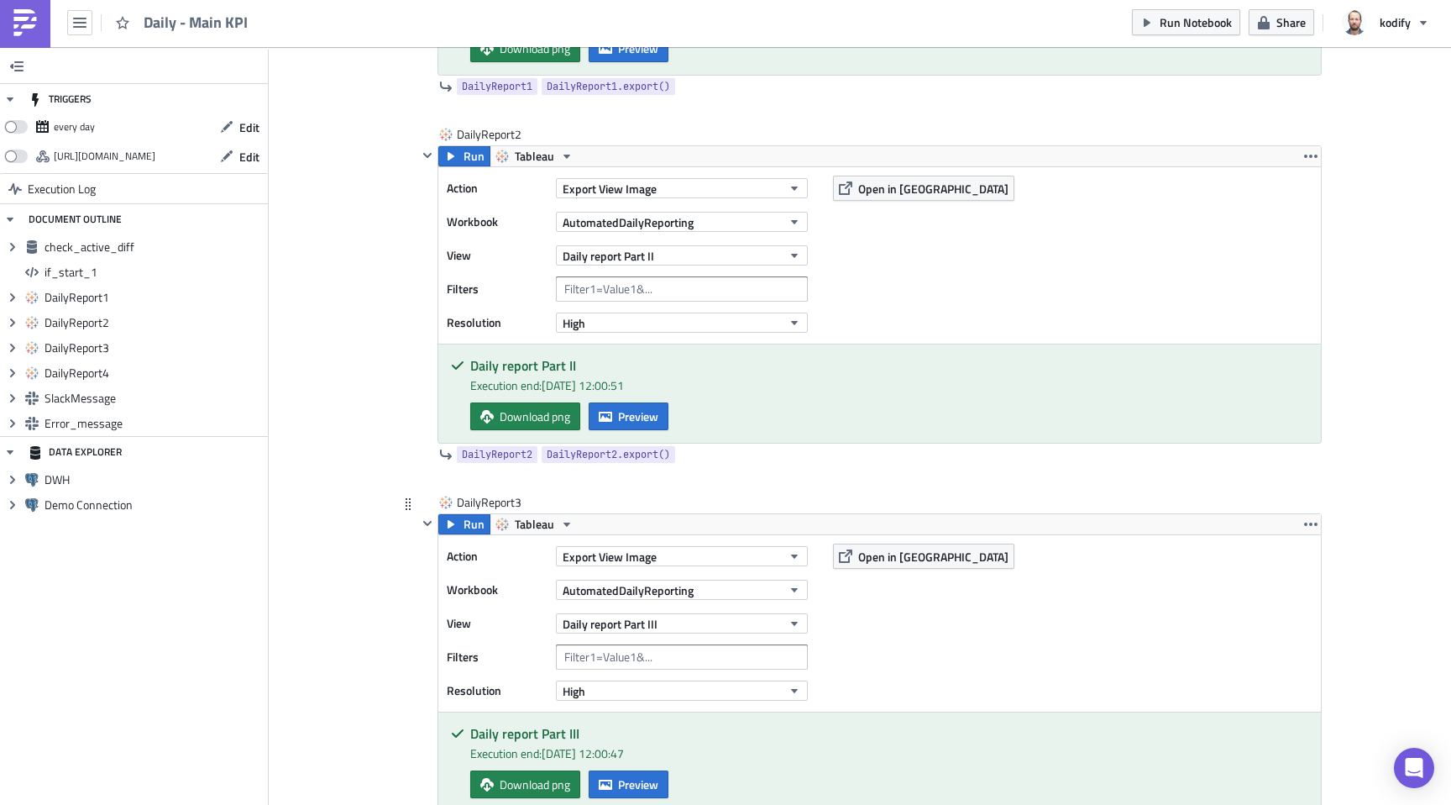
scroll to position [1157, 0]
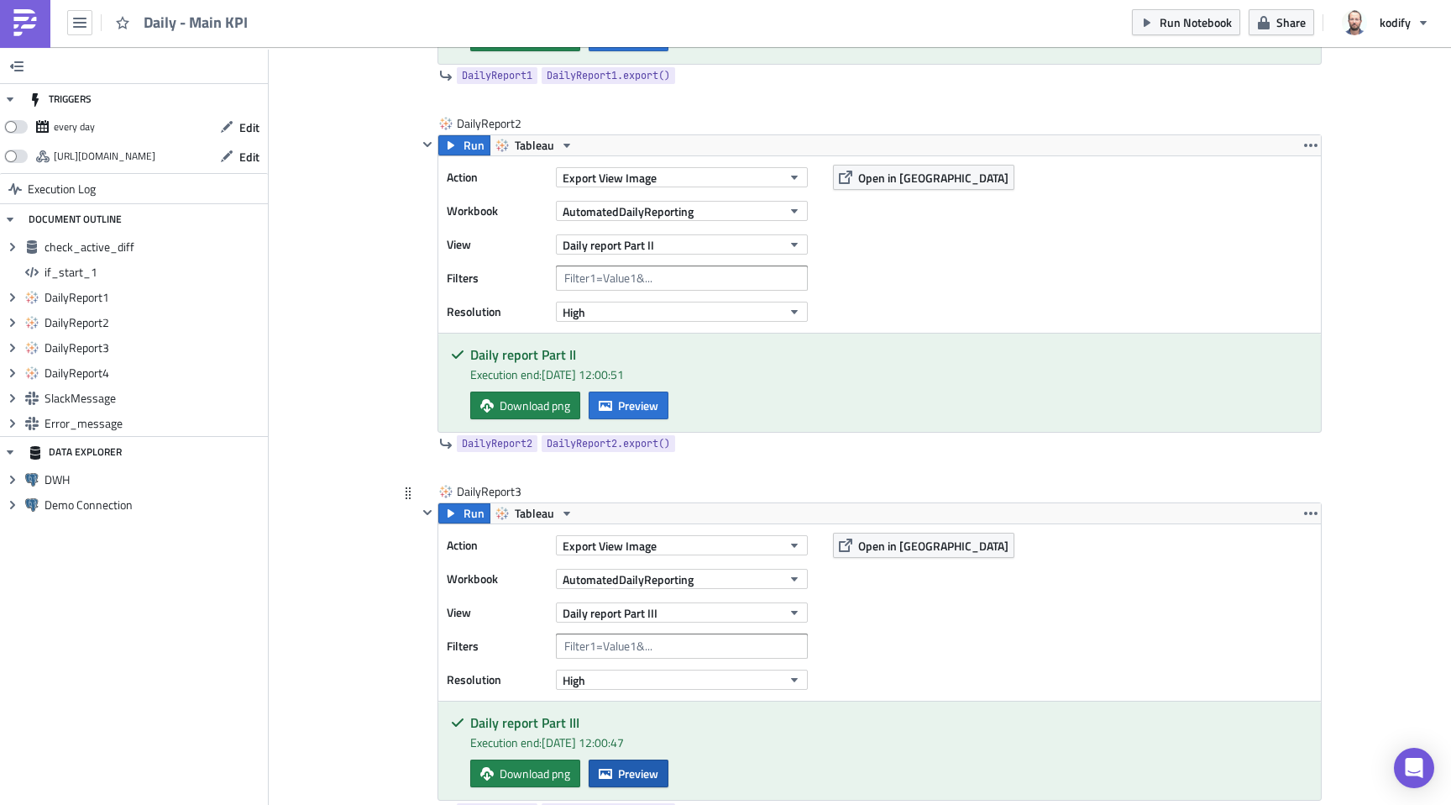
click at [630, 767] on span "Preview" at bounding box center [638, 773] width 40 height 18
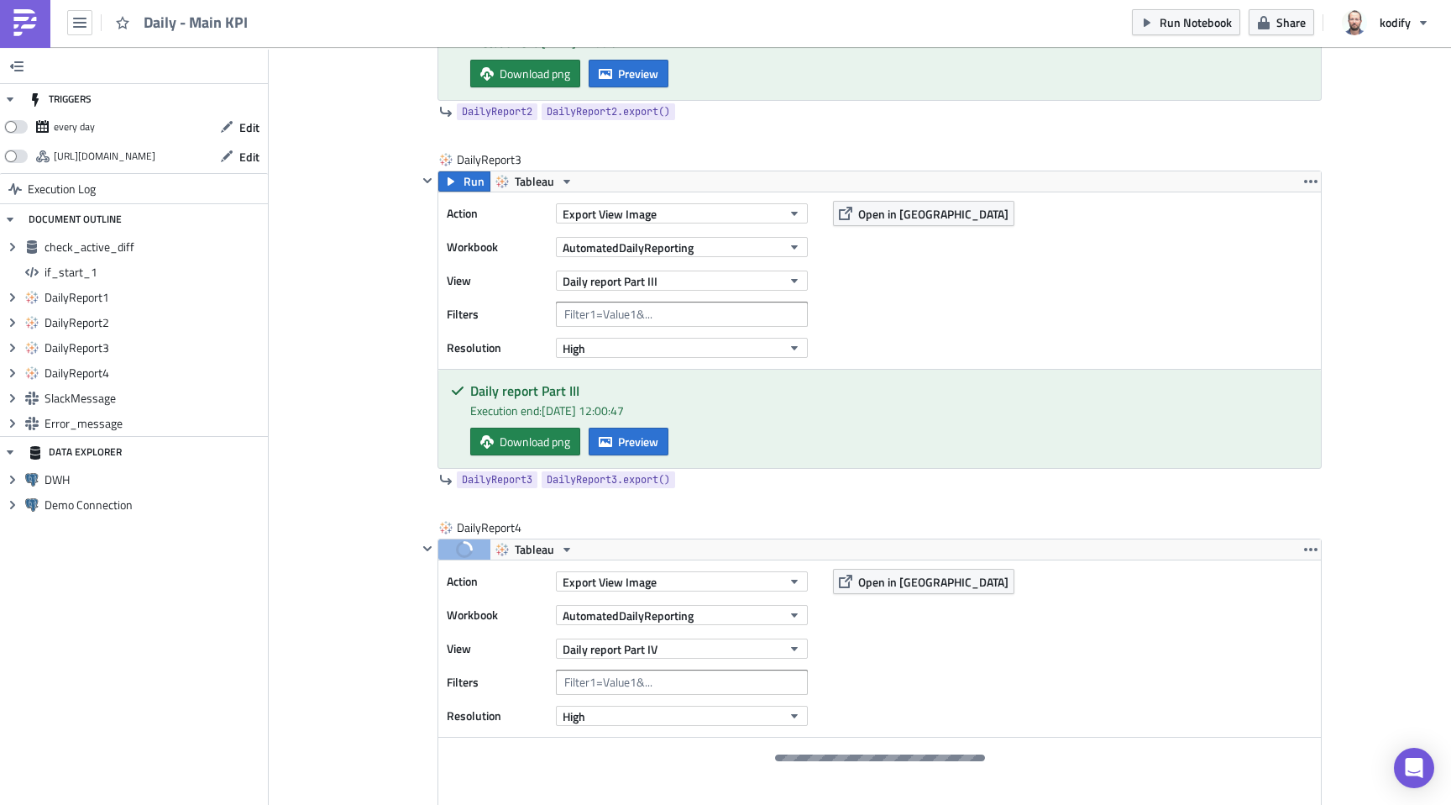
scroll to position [1510, 0]
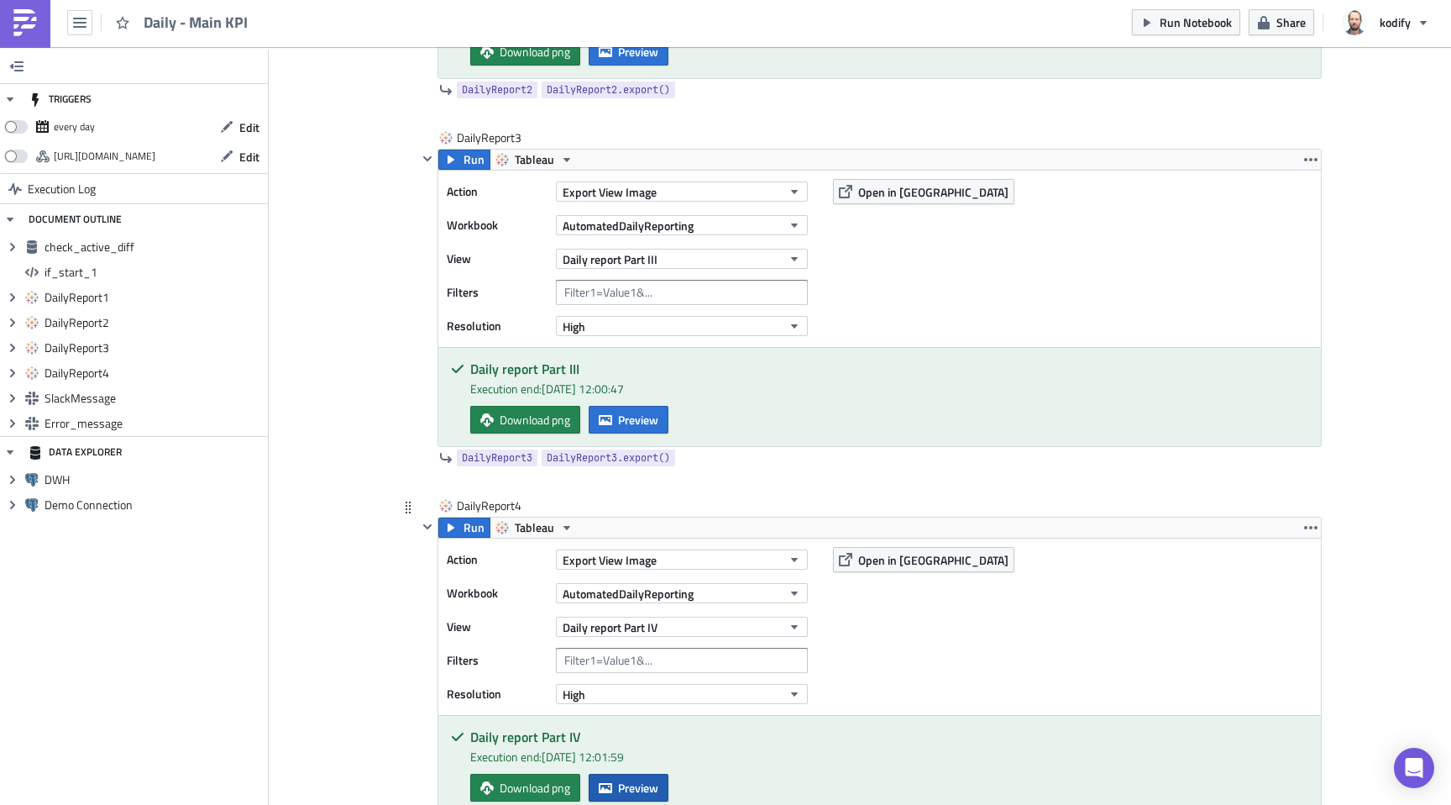
click at [631, 779] on span "Preview" at bounding box center [638, 788] width 40 height 18
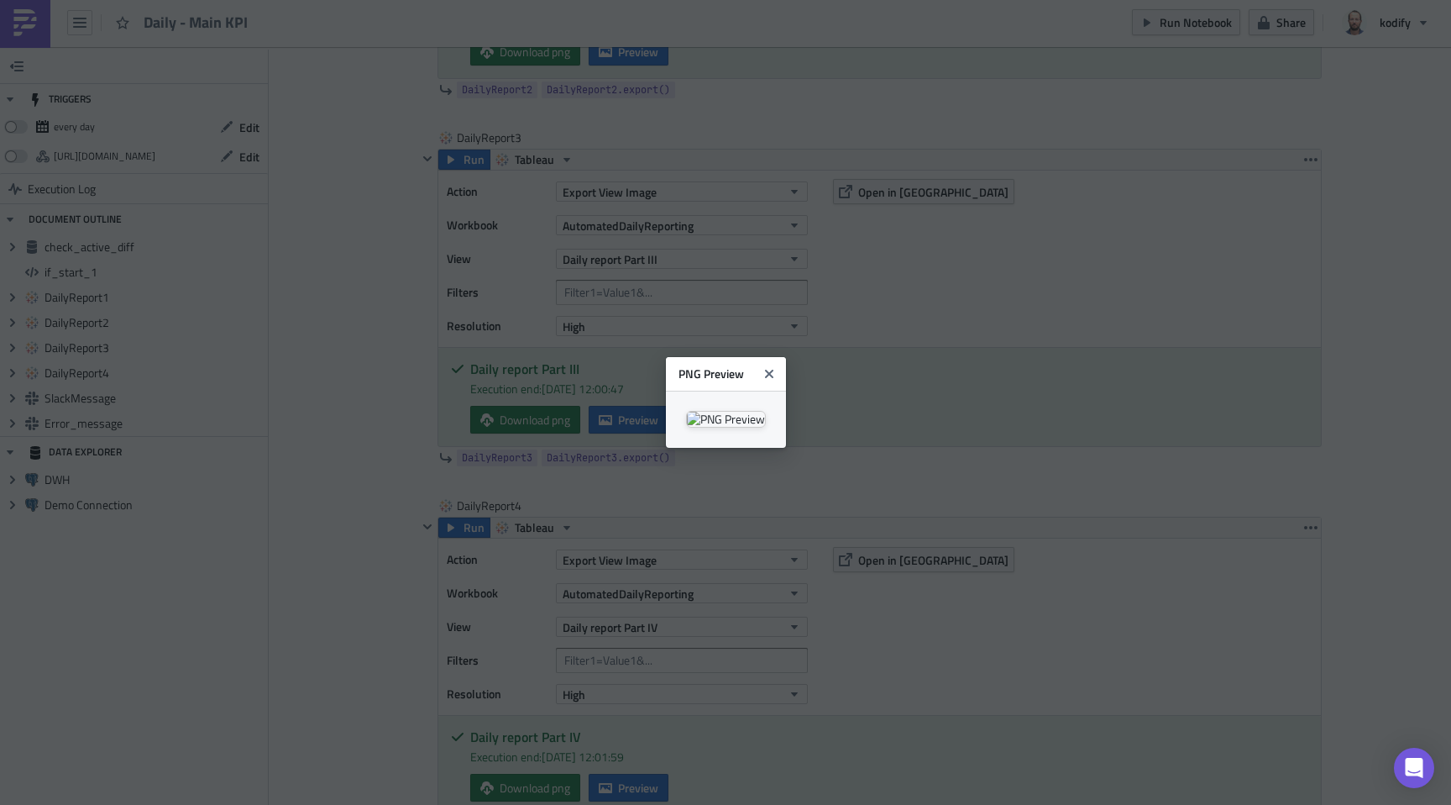
drag, startPoint x: 310, startPoint y: 494, endPoint x: 273, endPoint y: 471, distance: 43.4
click at [309, 493] on body "Daily - Main KPI Run Notebook Share kodify TRIGGERS every day Edit https://push…" at bounding box center [725, 400] width 1451 height 807
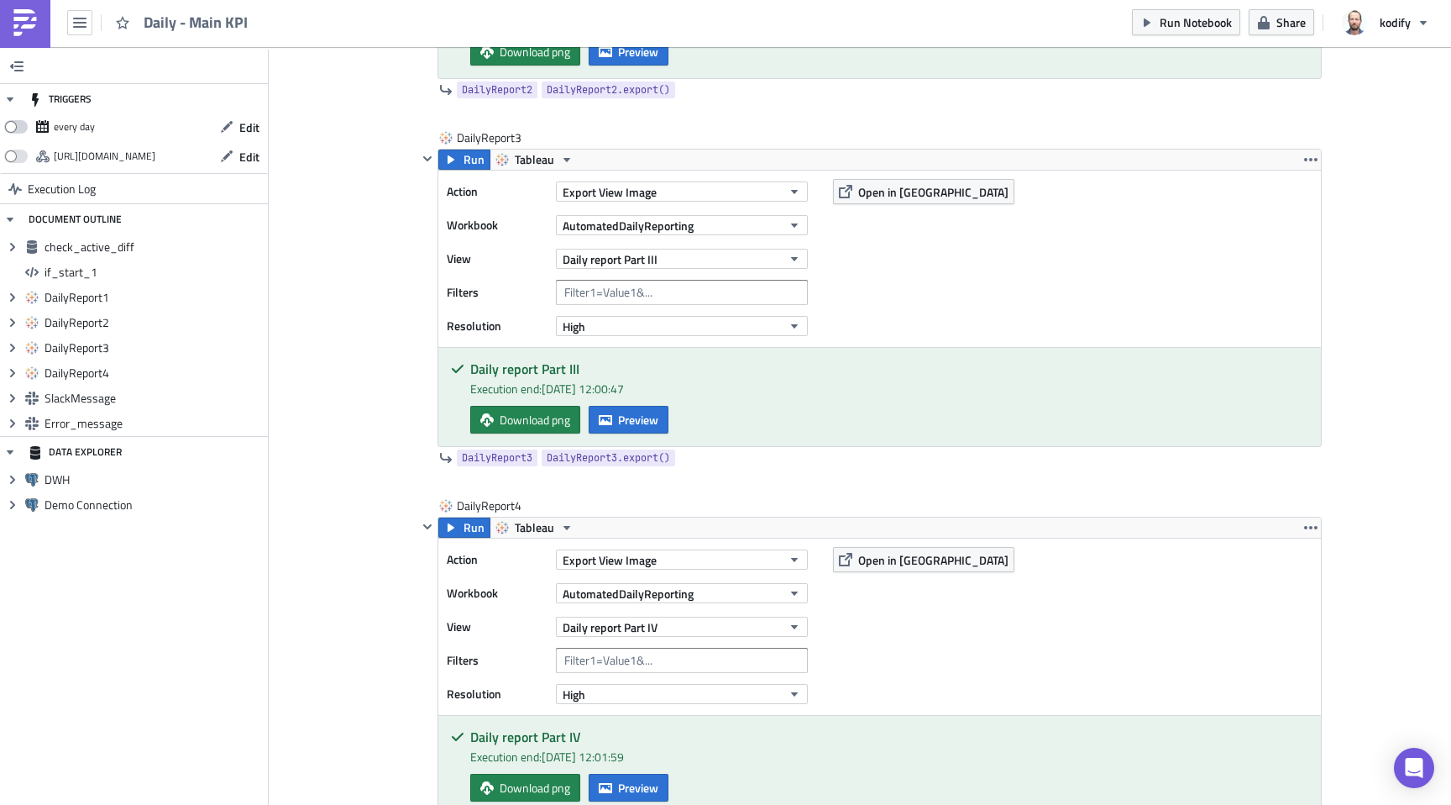
click at [18, 123] on span at bounding box center [16, 126] width 24 height 13
click at [18, 123] on input "checkbox" at bounding box center [13, 122] width 11 height 11
checkbox input "true"
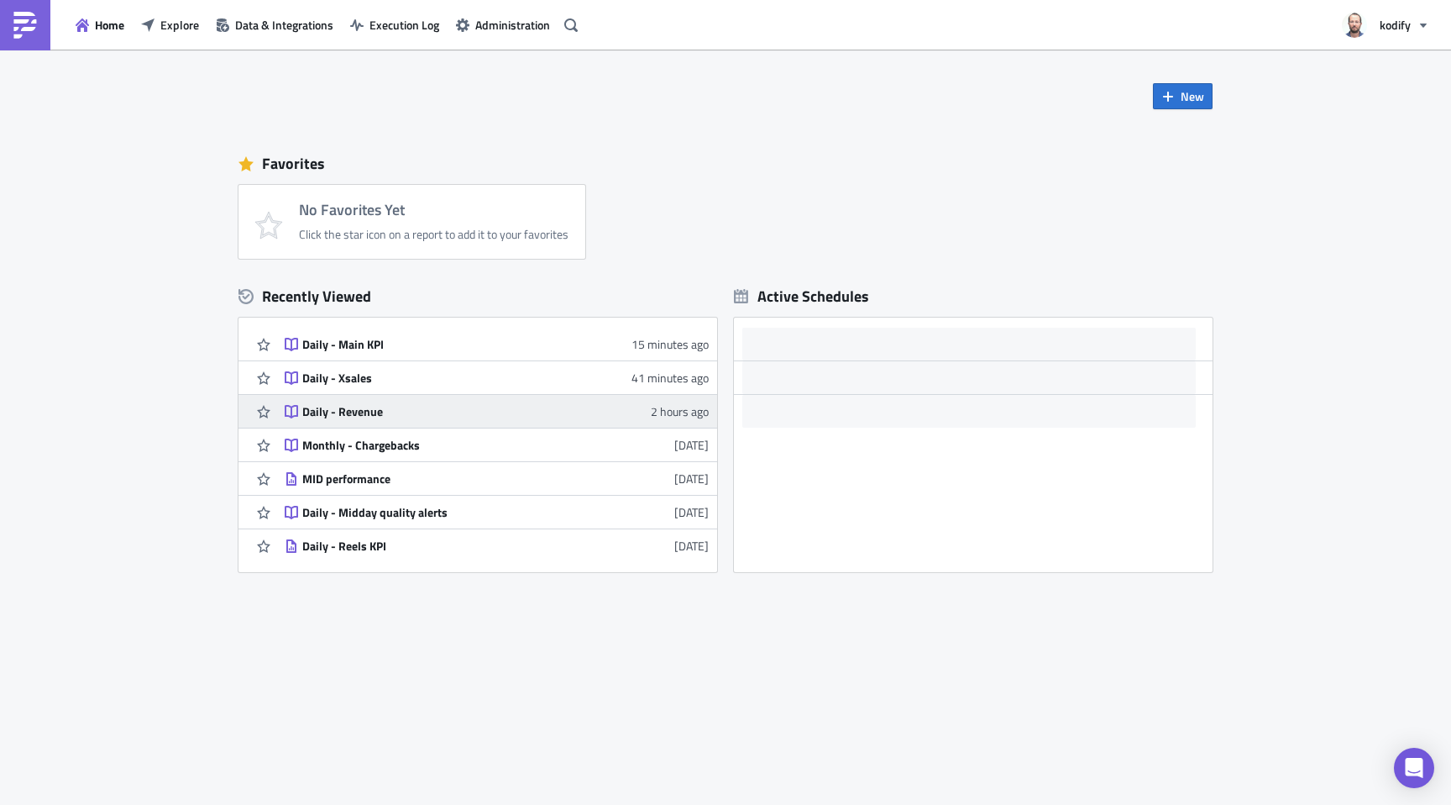
click at [393, 399] on link "Daily - Revenue 2 hours ago" at bounding box center [497, 411] width 424 height 33
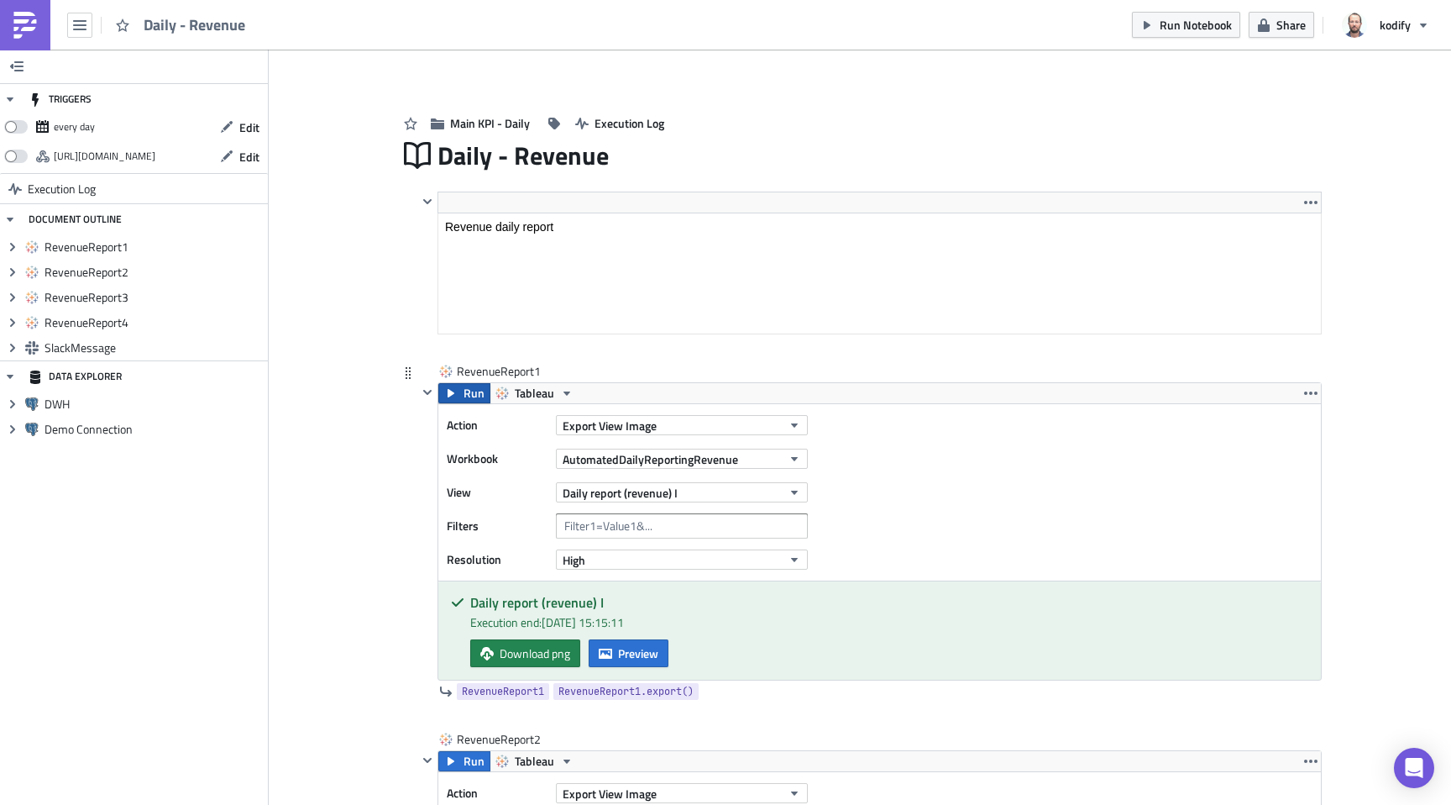
click at [450, 391] on icon "button" at bounding box center [450, 392] width 13 height 13
click at [637, 654] on span "Preview" at bounding box center [638, 653] width 40 height 18
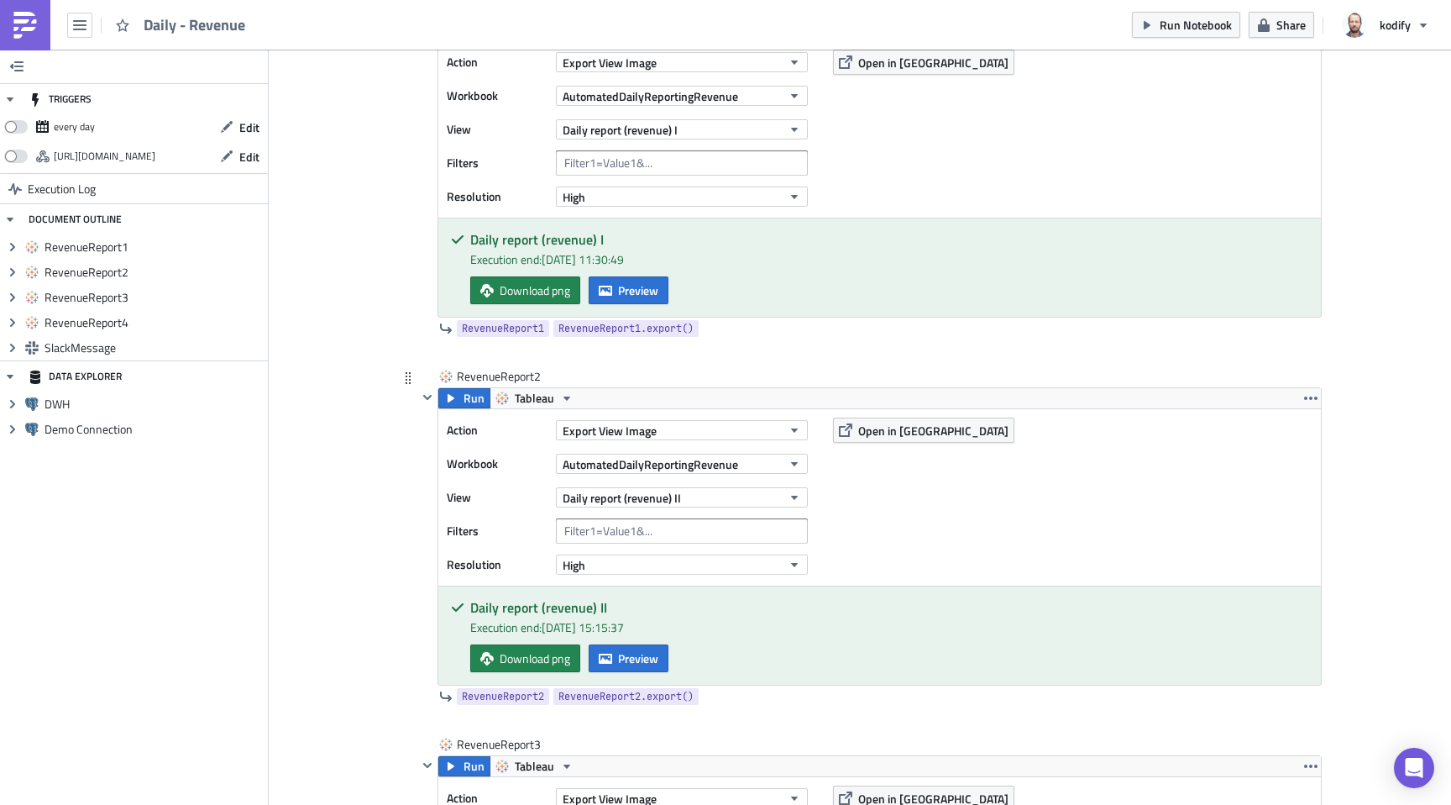
scroll to position [491, 0]
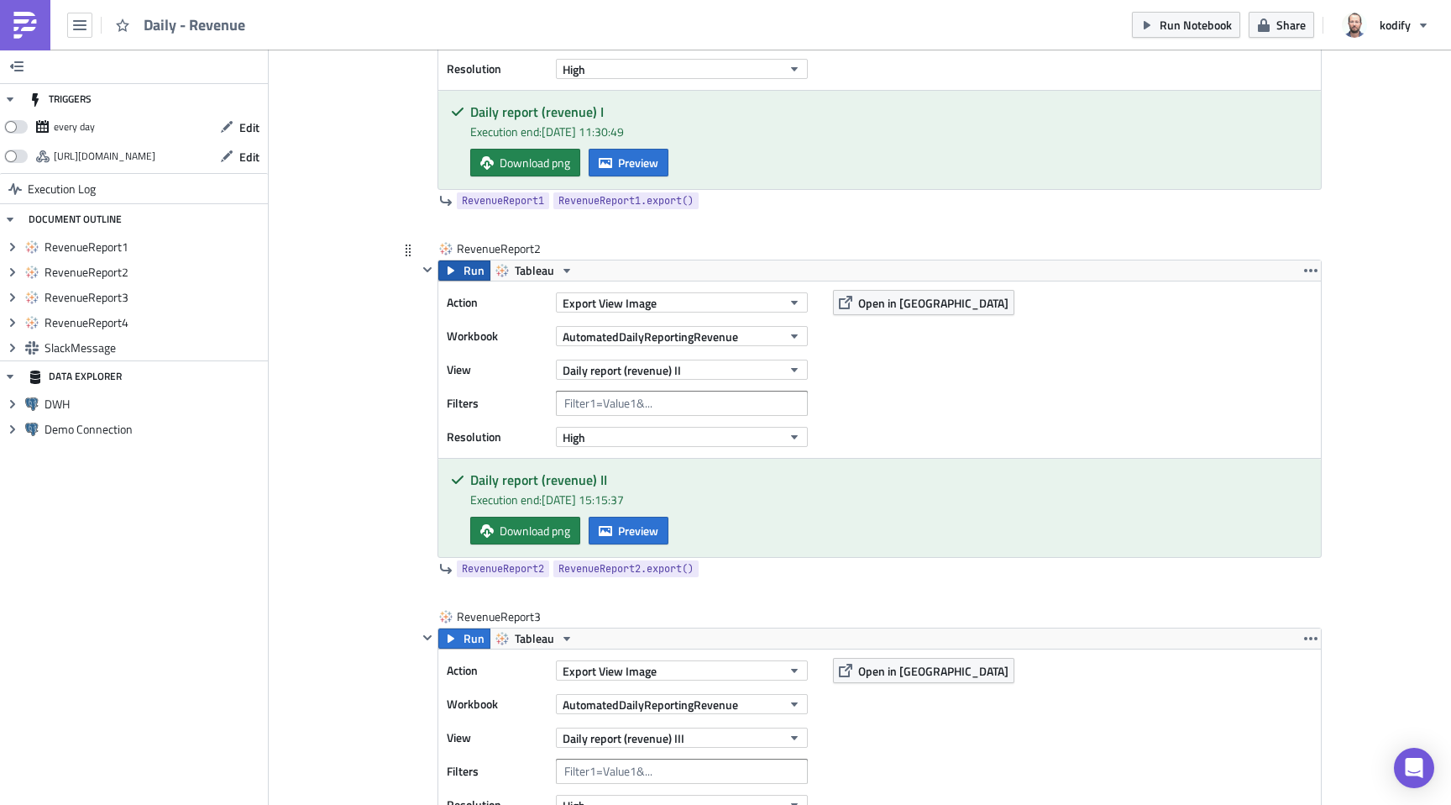
click at [448, 273] on icon "button" at bounding box center [450, 270] width 13 height 13
click at [618, 526] on span "Preview" at bounding box center [638, 531] width 40 height 18
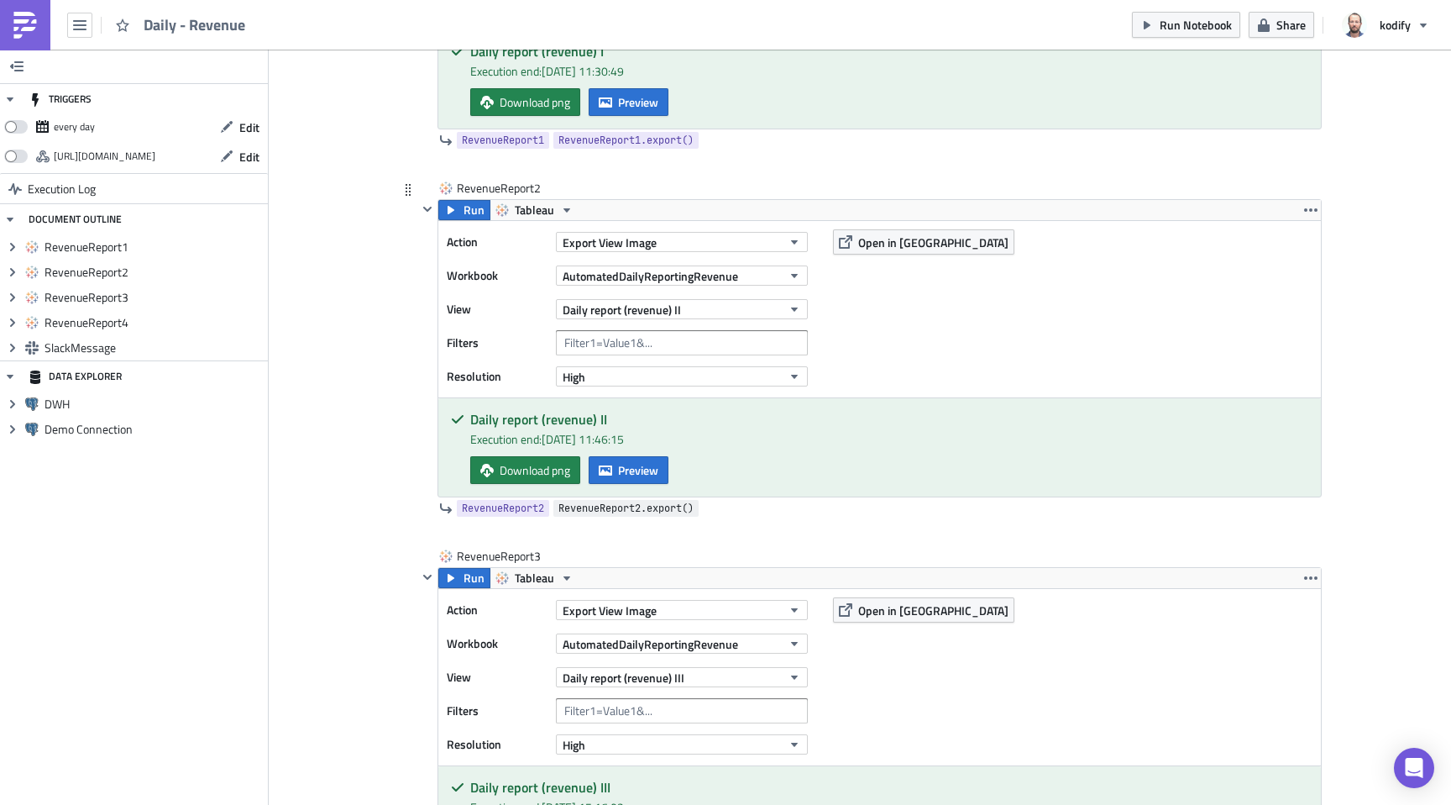
scroll to position [595, 0]
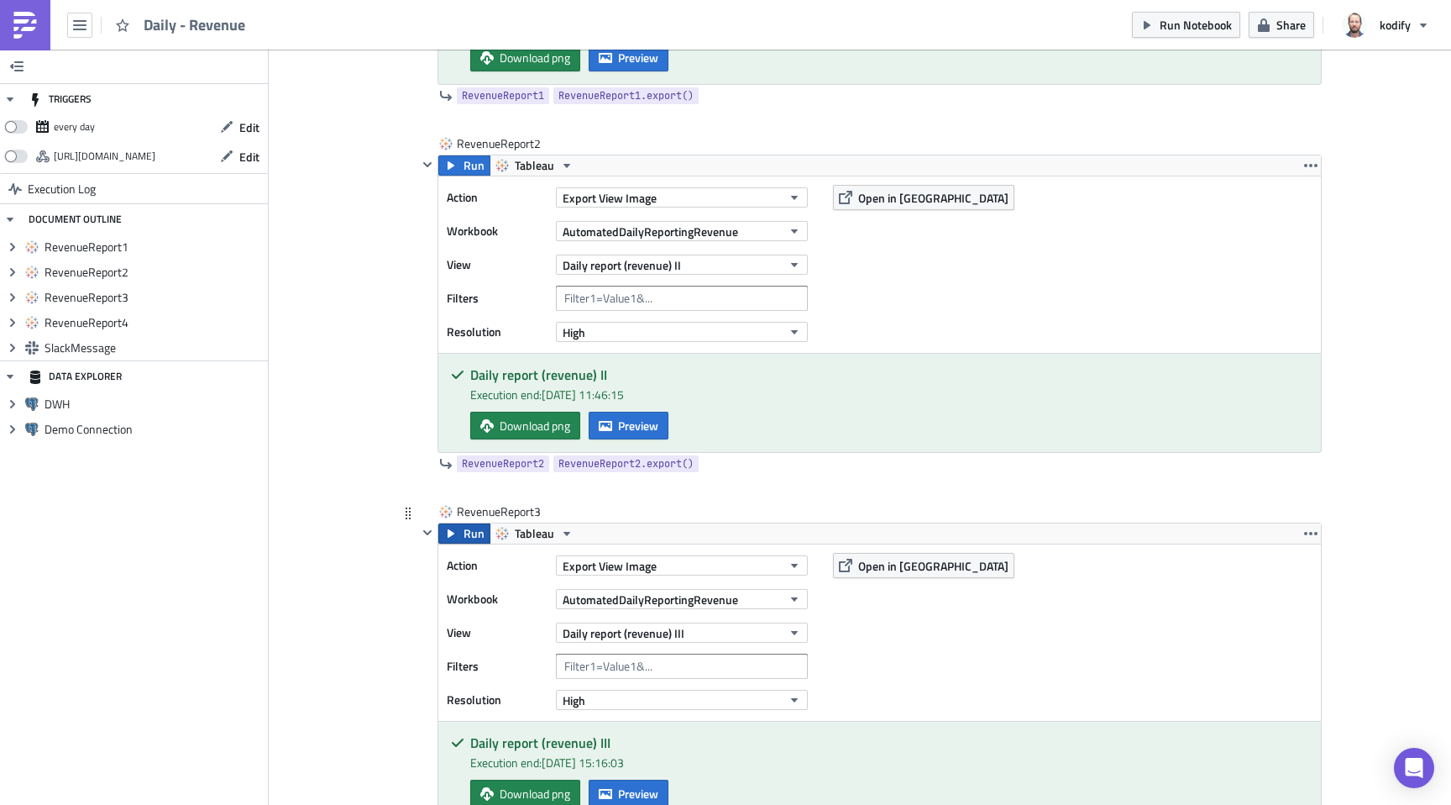
click at [454, 533] on button "Run" at bounding box center [464, 533] width 52 height 20
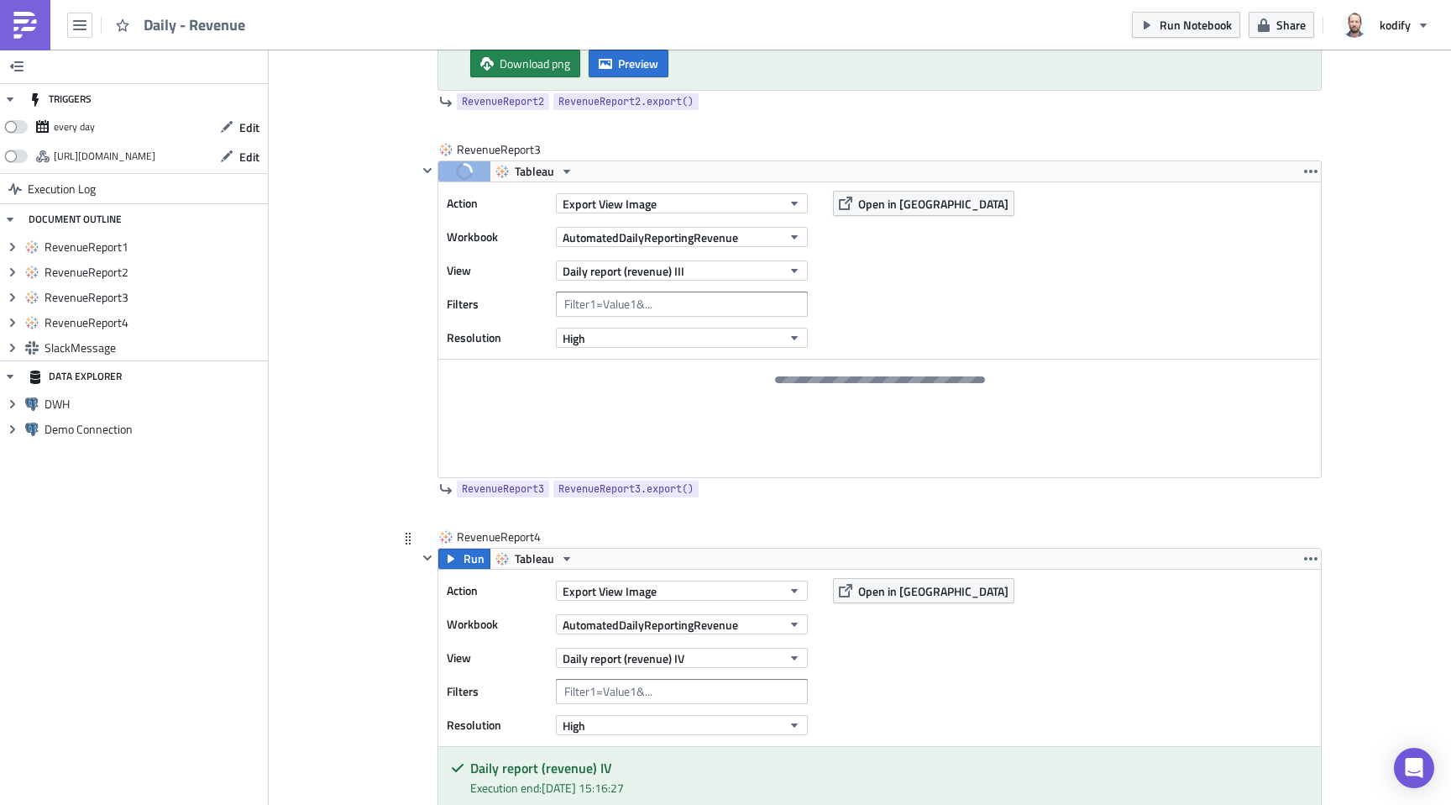
scroll to position [968, 0]
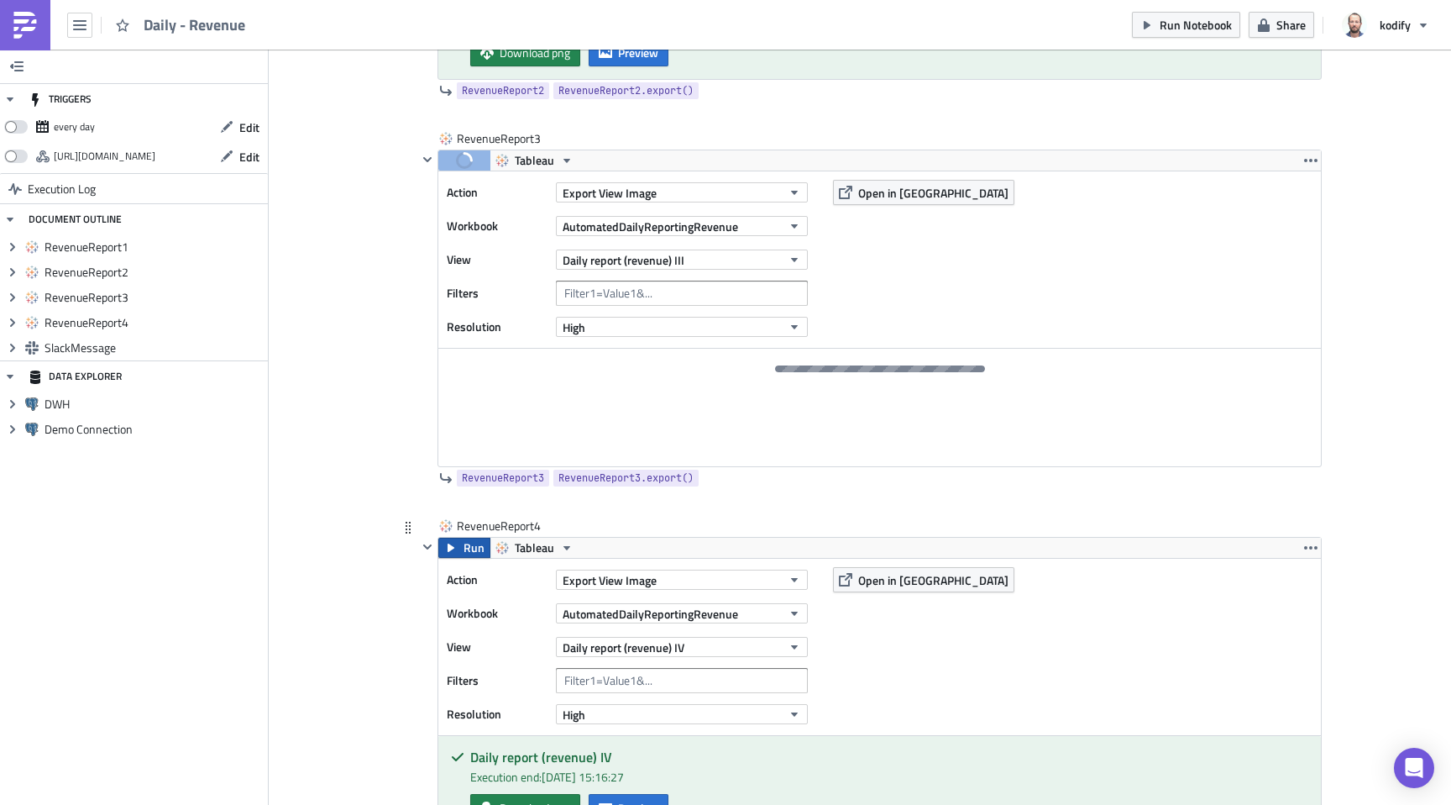
click at [456, 552] on button "Run" at bounding box center [464, 548] width 52 height 20
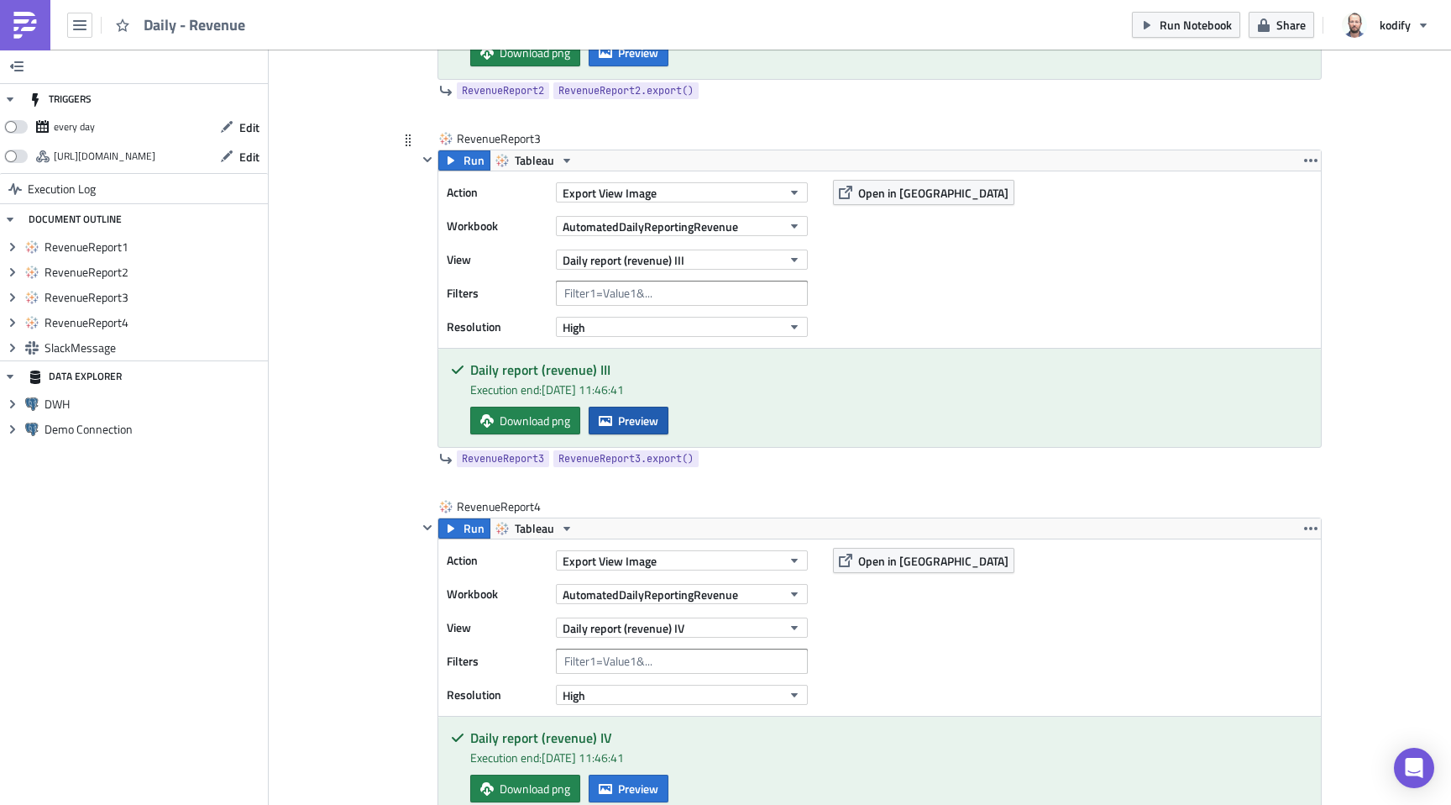
click at [640, 416] on span "Preview" at bounding box center [638, 421] width 40 height 18
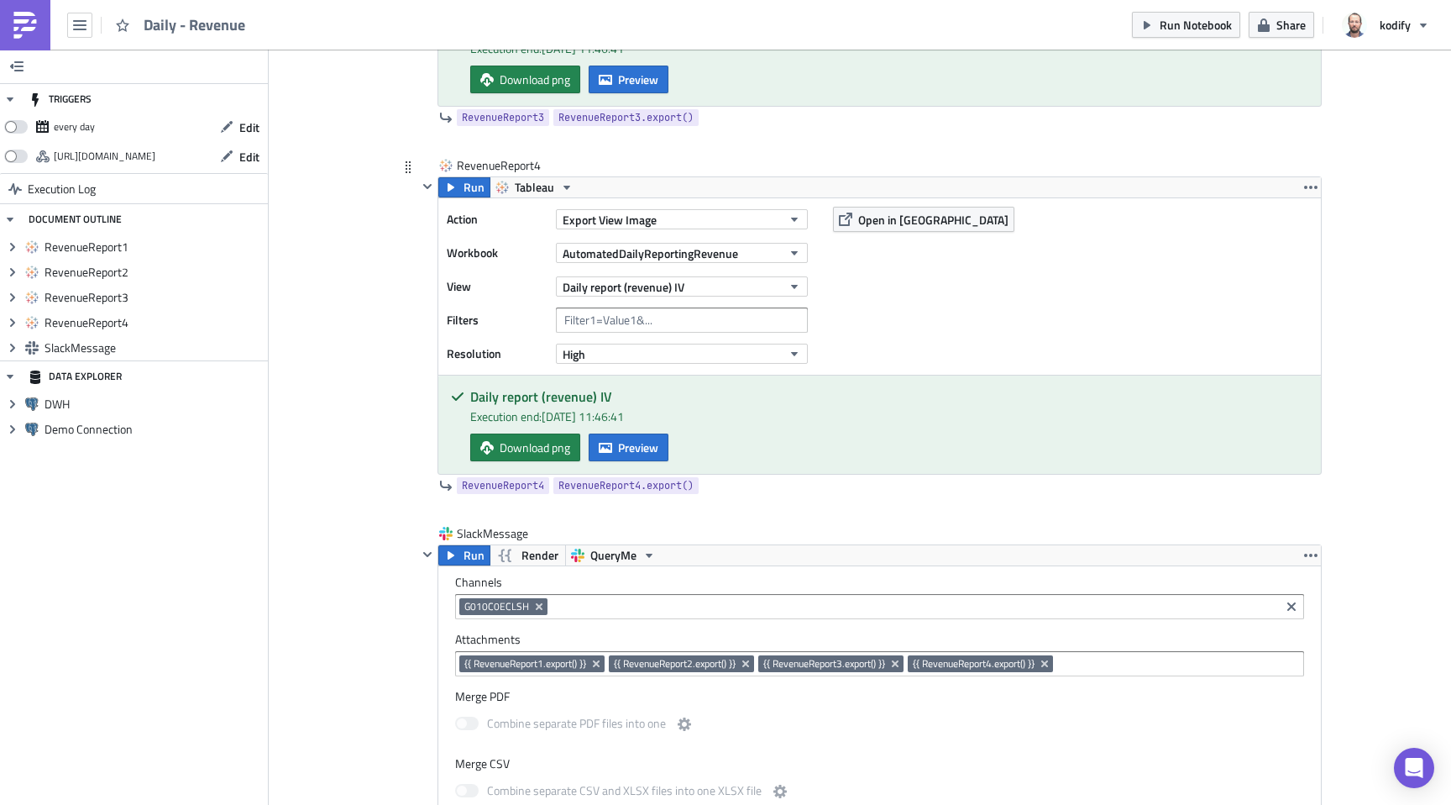
scroll to position [1437, 0]
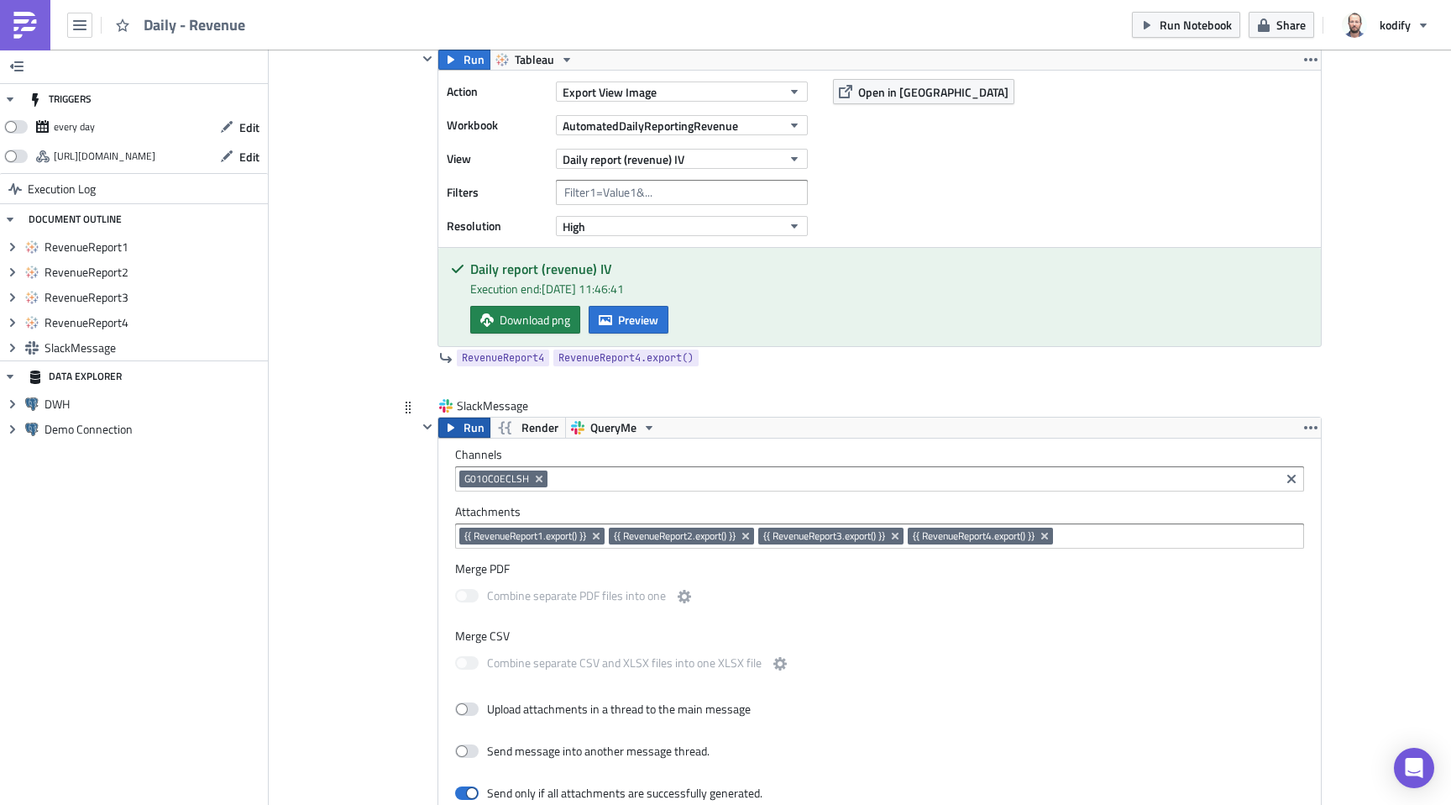
click at [464, 430] on span "Run" at bounding box center [474, 427] width 21 height 20
click at [10, 125] on span at bounding box center [16, 126] width 24 height 13
click at [10, 125] on input "checkbox" at bounding box center [13, 122] width 11 height 11
checkbox input "true"
